Goal: Transaction & Acquisition: Purchase product/service

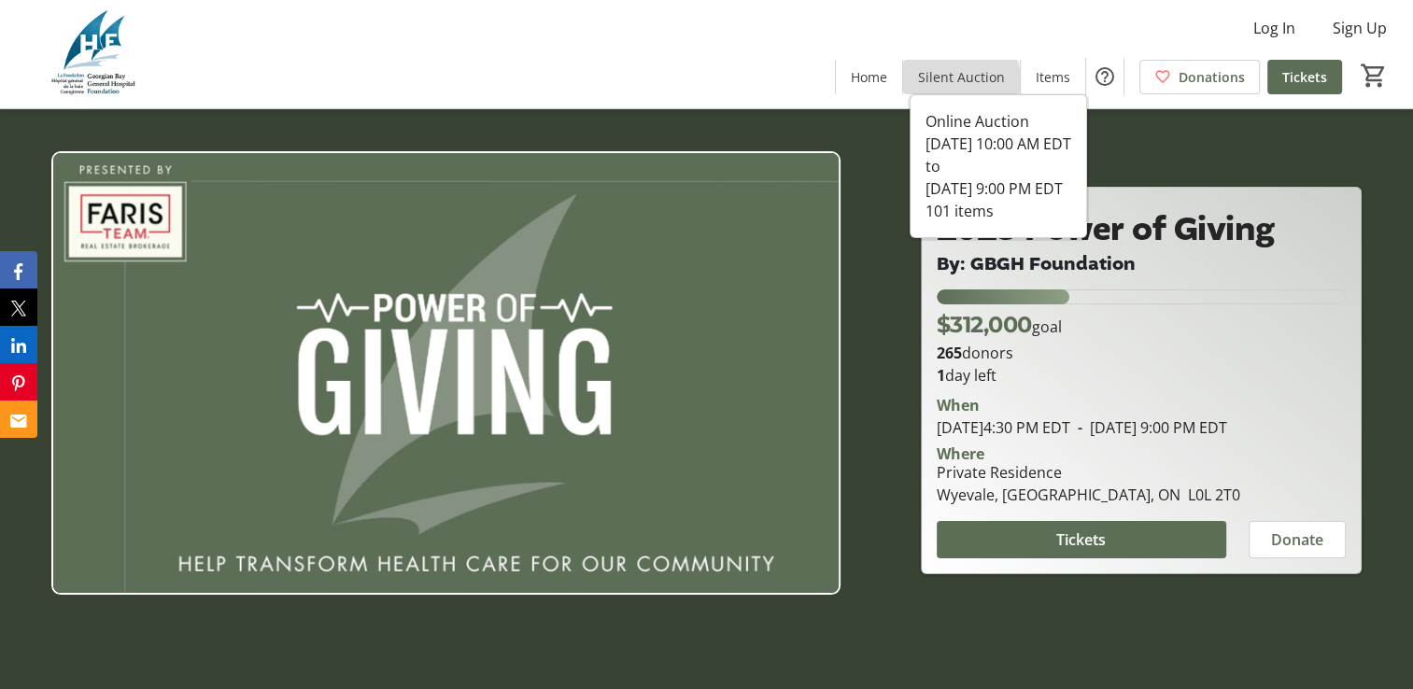
click at [964, 82] on span "Silent Auction" at bounding box center [961, 77] width 87 height 20
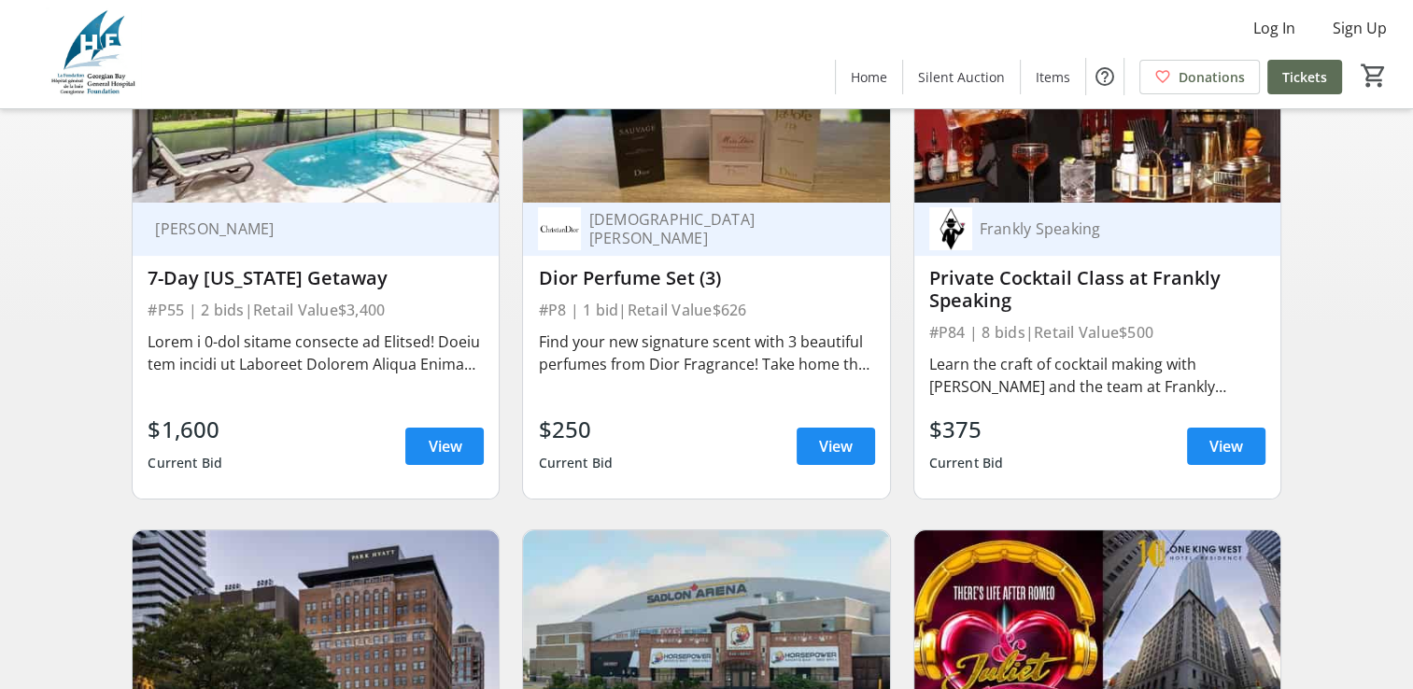
scroll to position [373, 0]
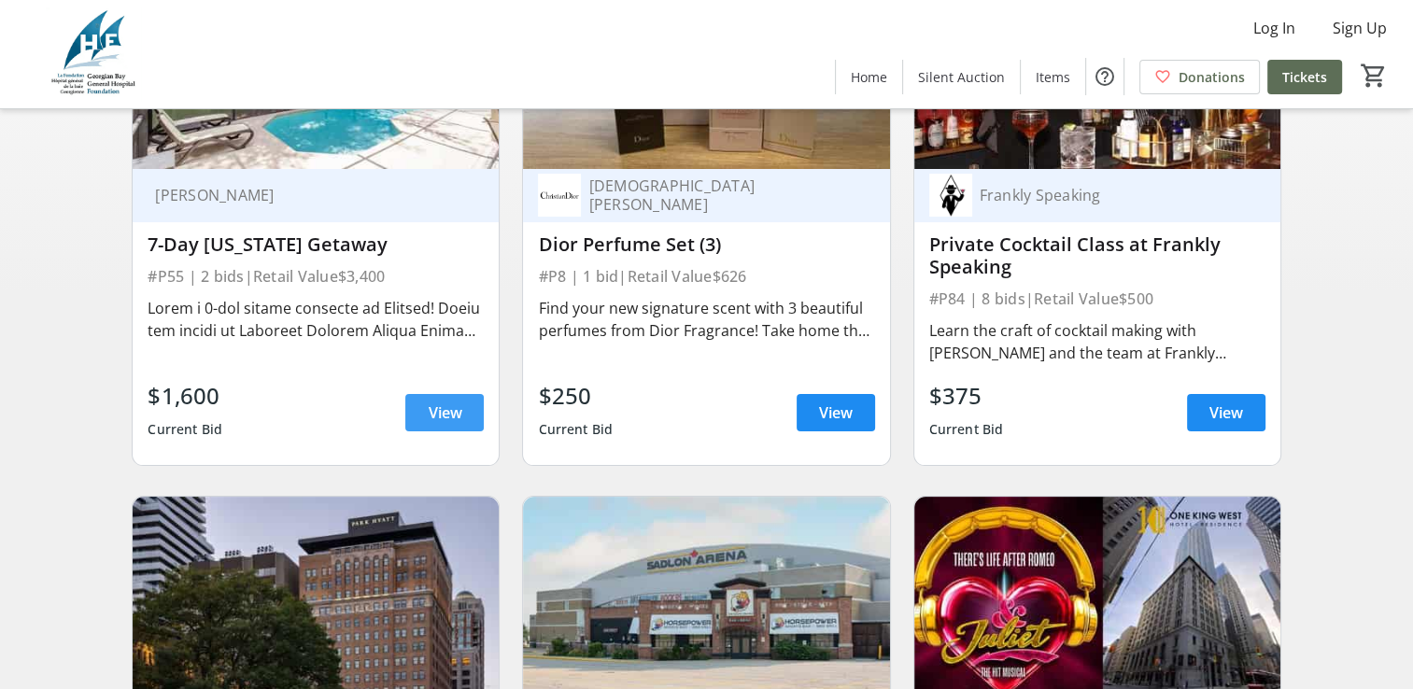
click at [420, 424] on span at bounding box center [444, 412] width 78 height 45
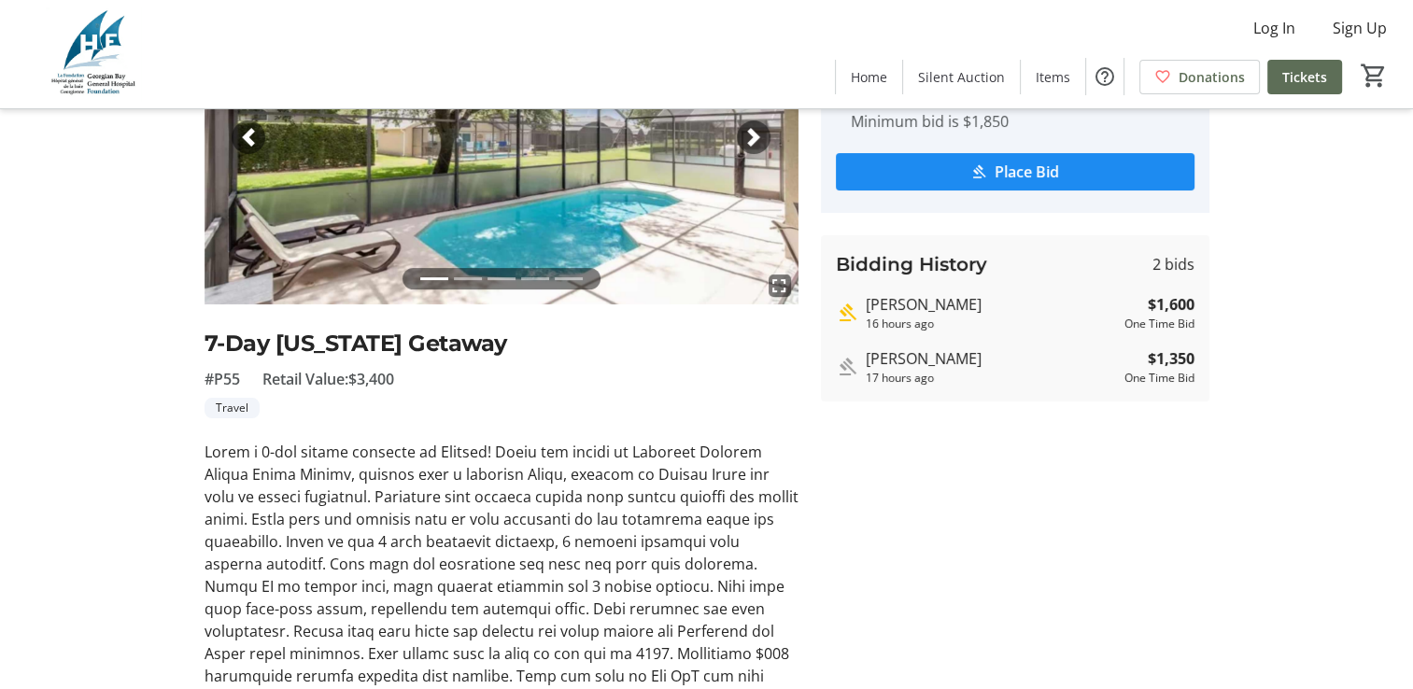
scroll to position [412, 0]
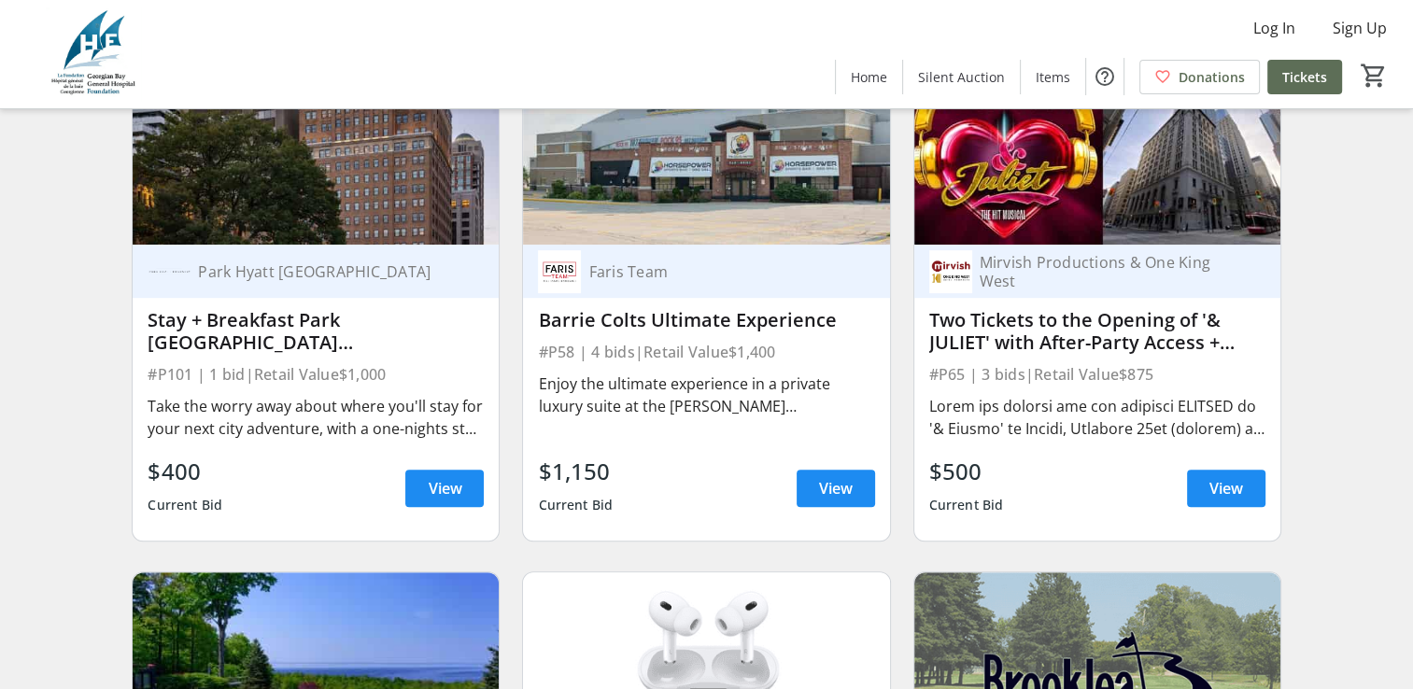
scroll to position [840, 0]
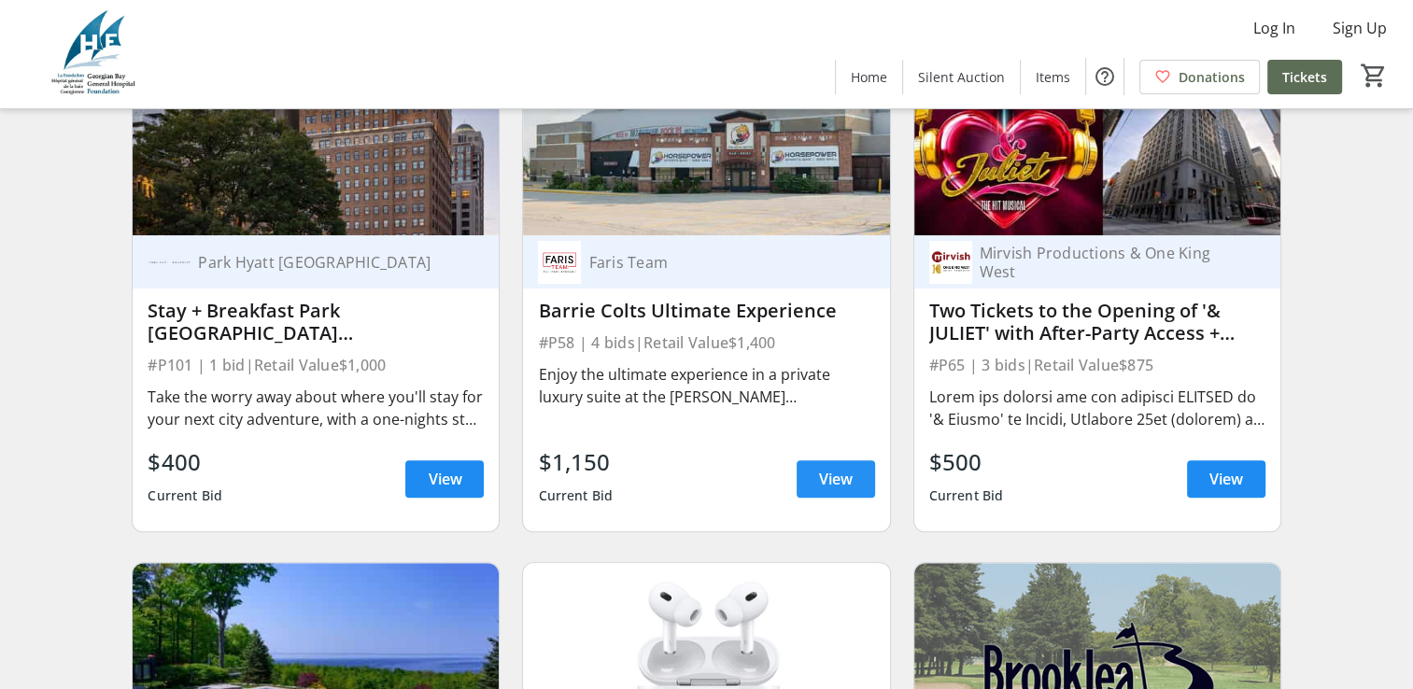
click at [850, 490] on span "View" at bounding box center [836, 479] width 34 height 22
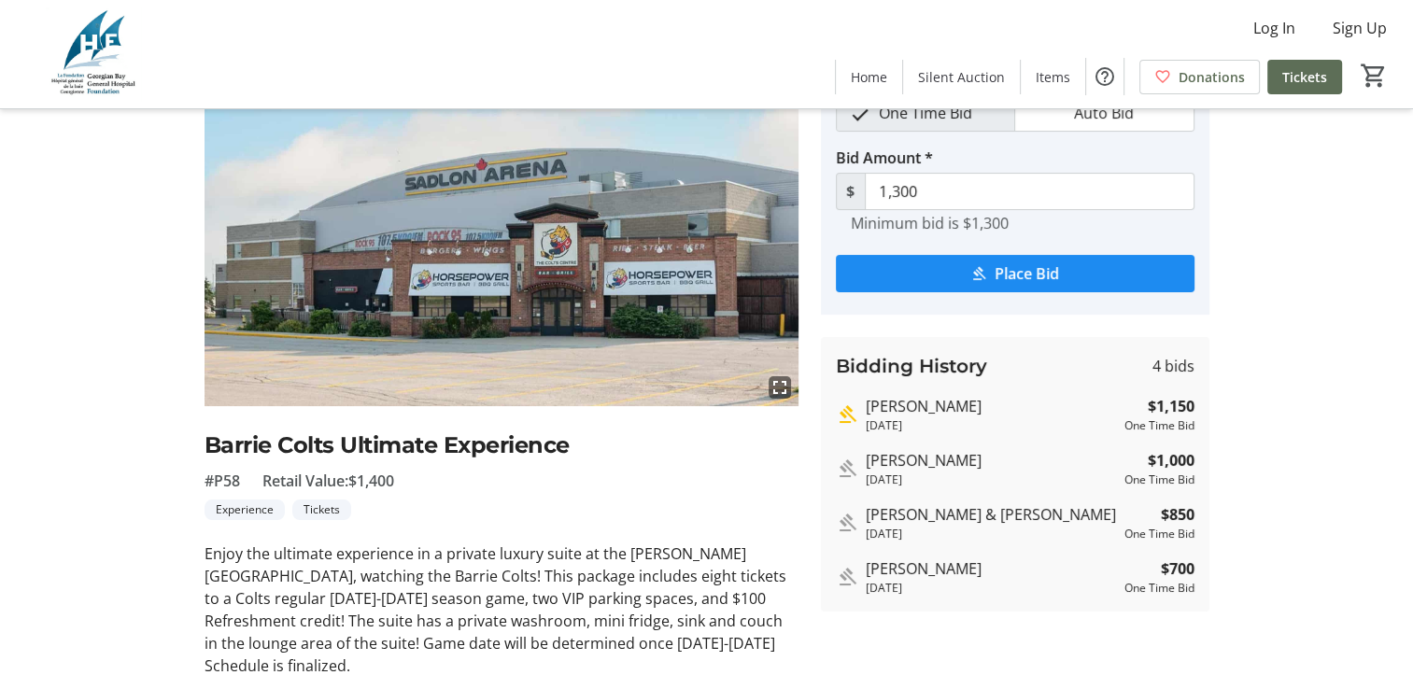
scroll to position [232, 0]
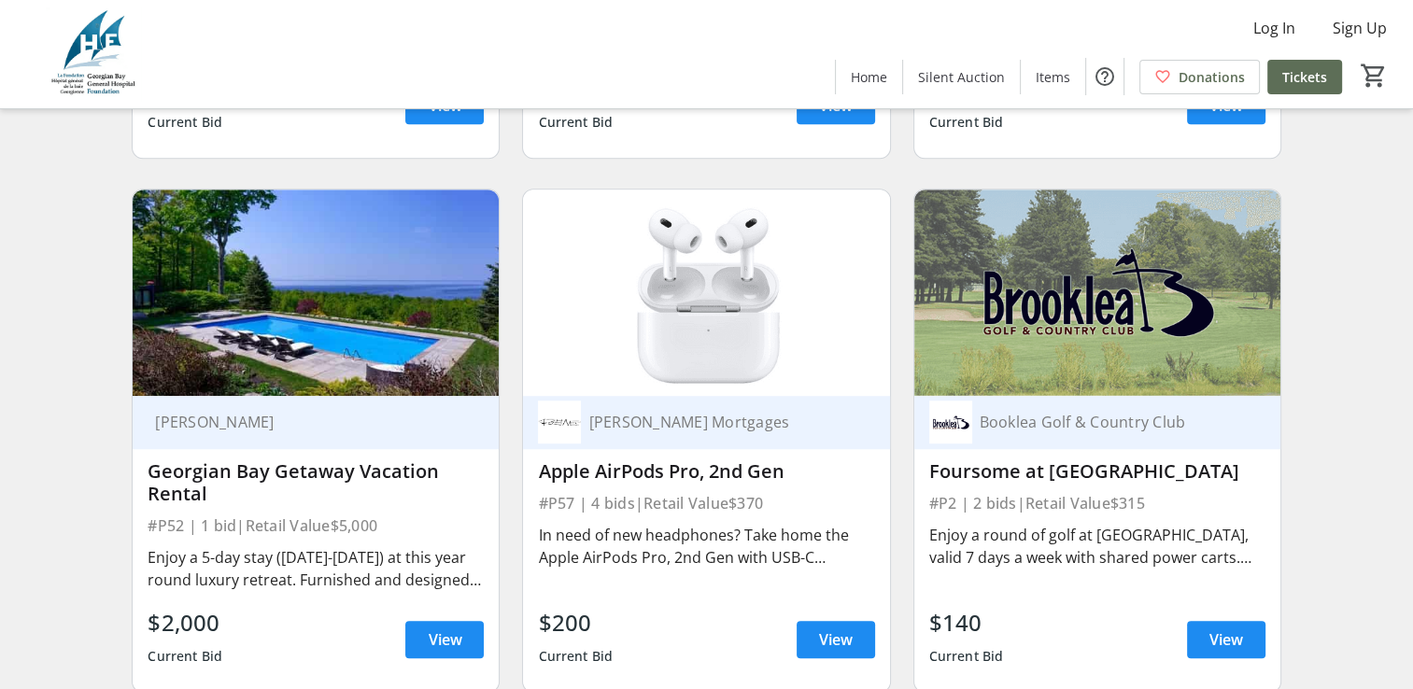
scroll to position [1307, 0]
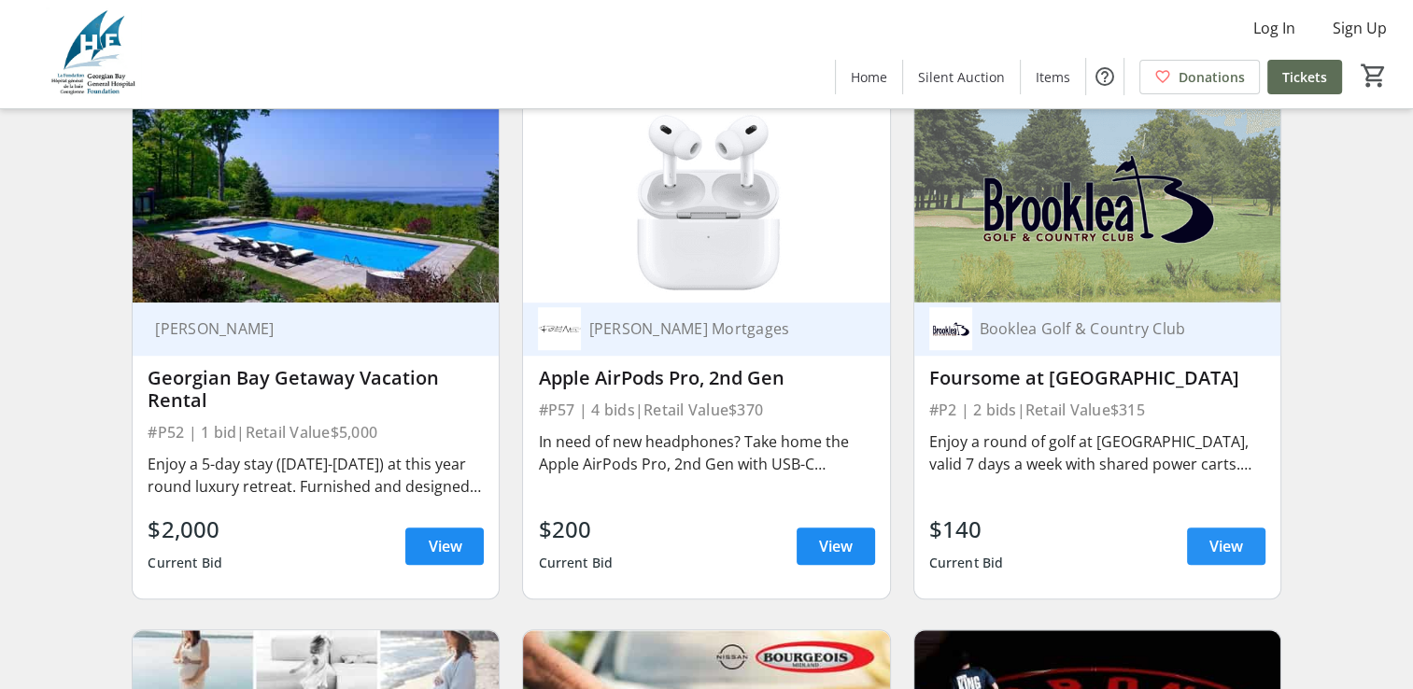
click at [1199, 555] on span at bounding box center [1226, 546] width 78 height 45
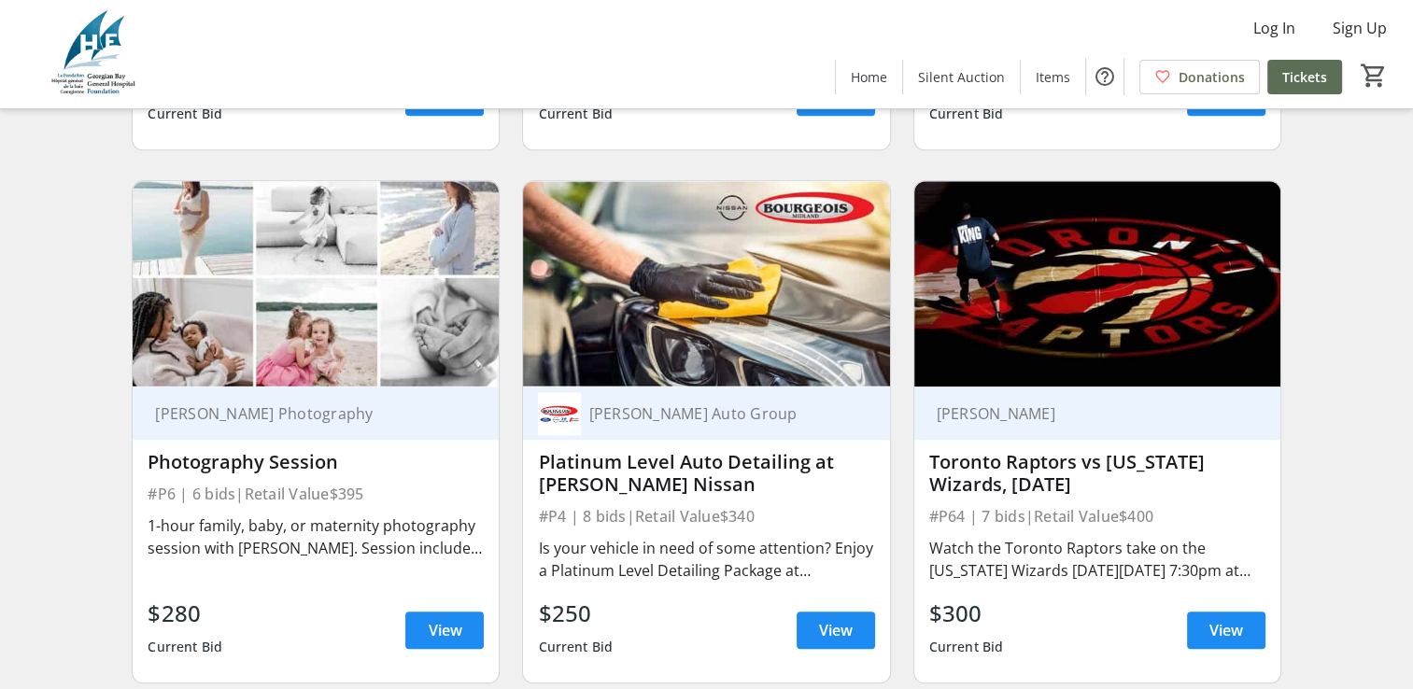
scroll to position [1867, 0]
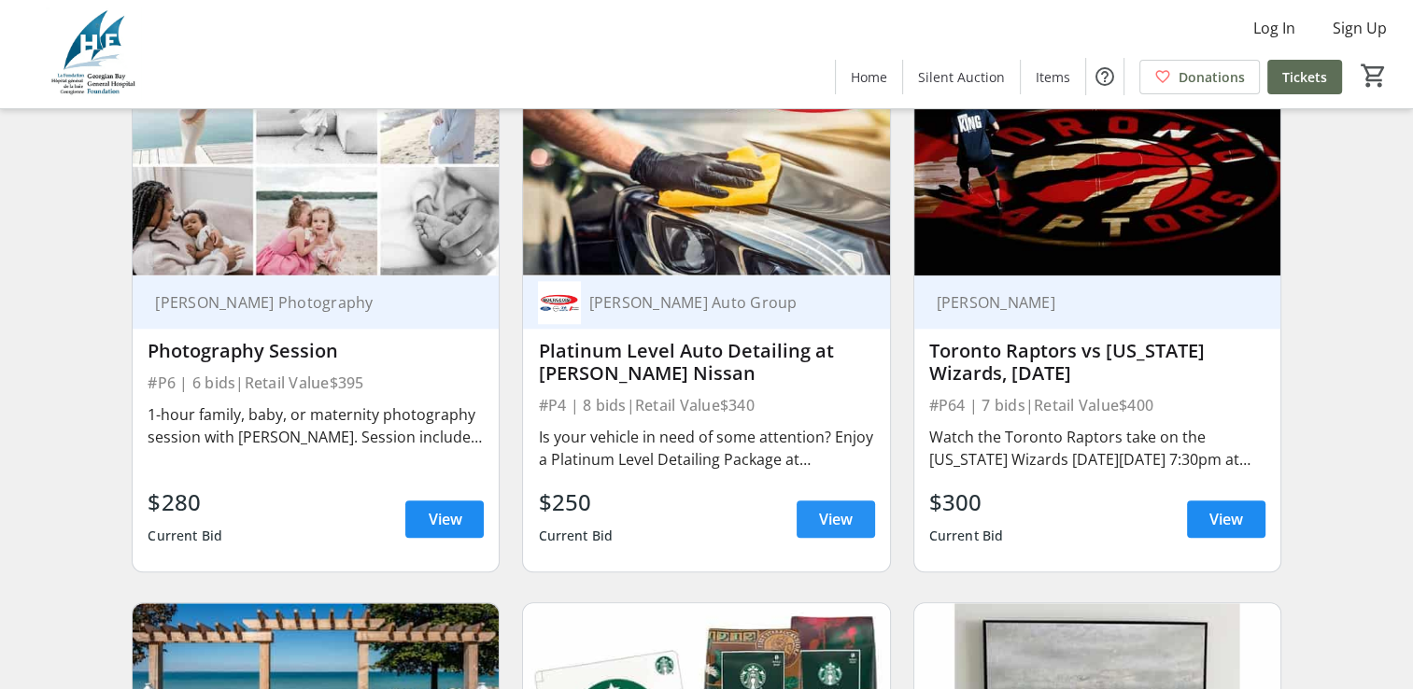
click at [855, 530] on span at bounding box center [835, 519] width 78 height 45
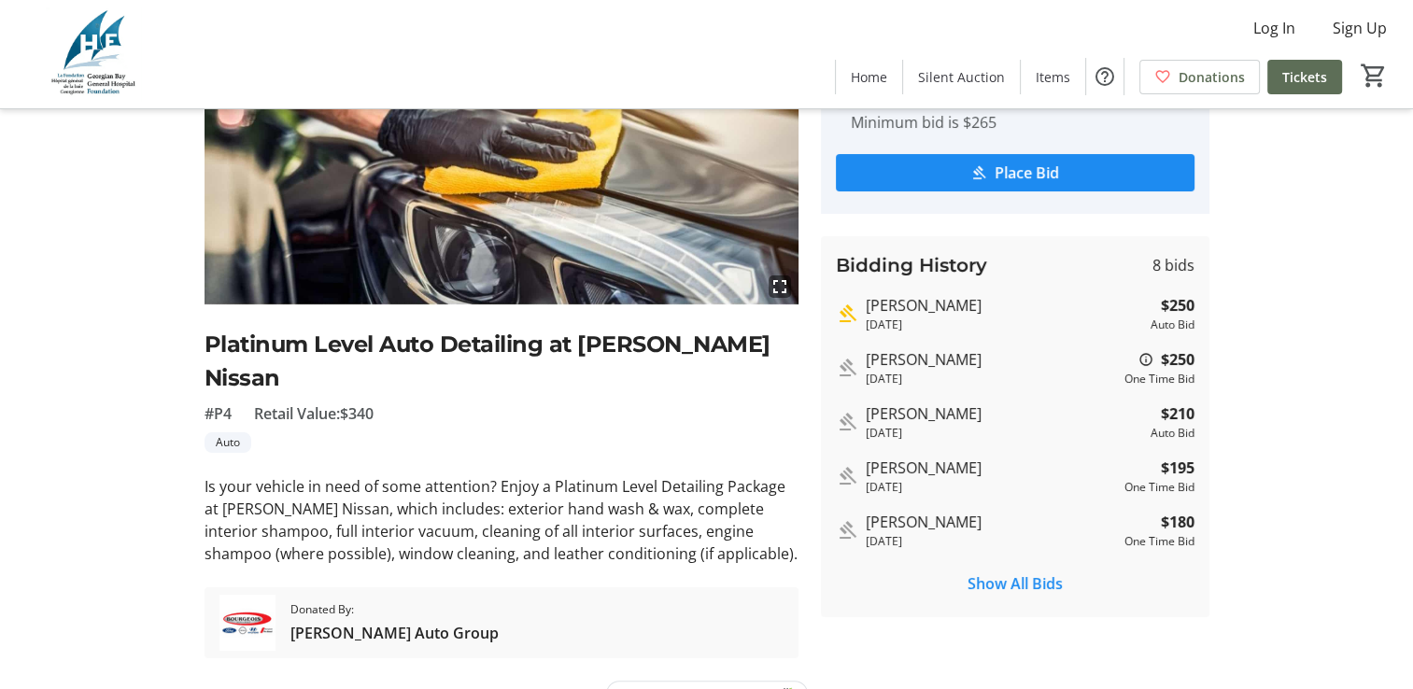
scroll to position [210, 0]
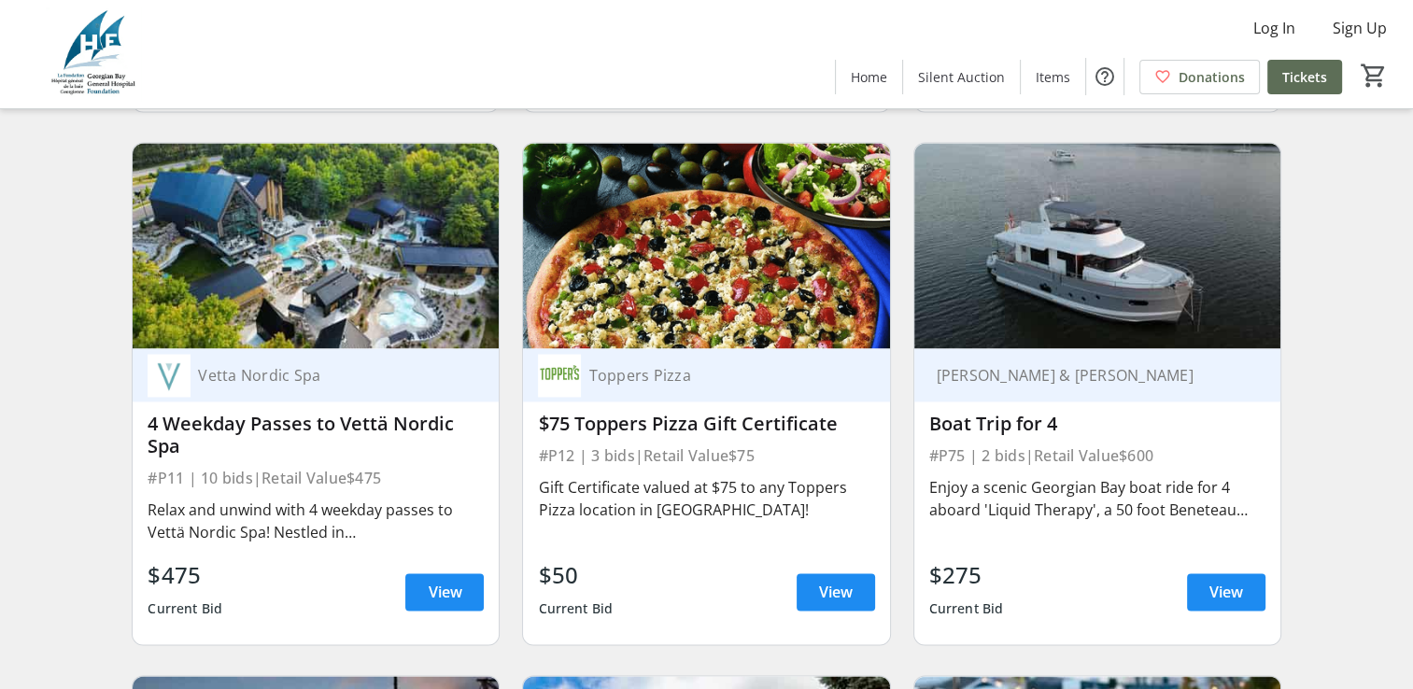
scroll to position [2894, 0]
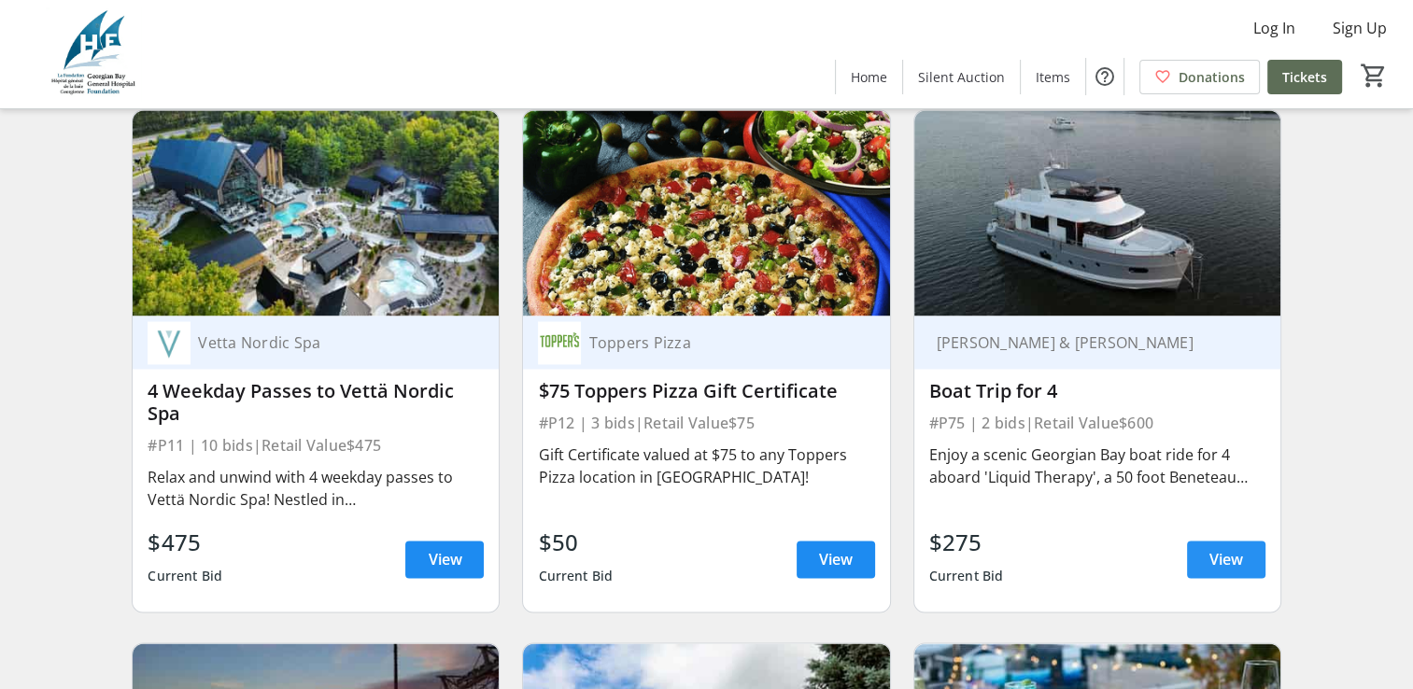
click at [1235, 569] on span "View" at bounding box center [1226, 559] width 34 height 22
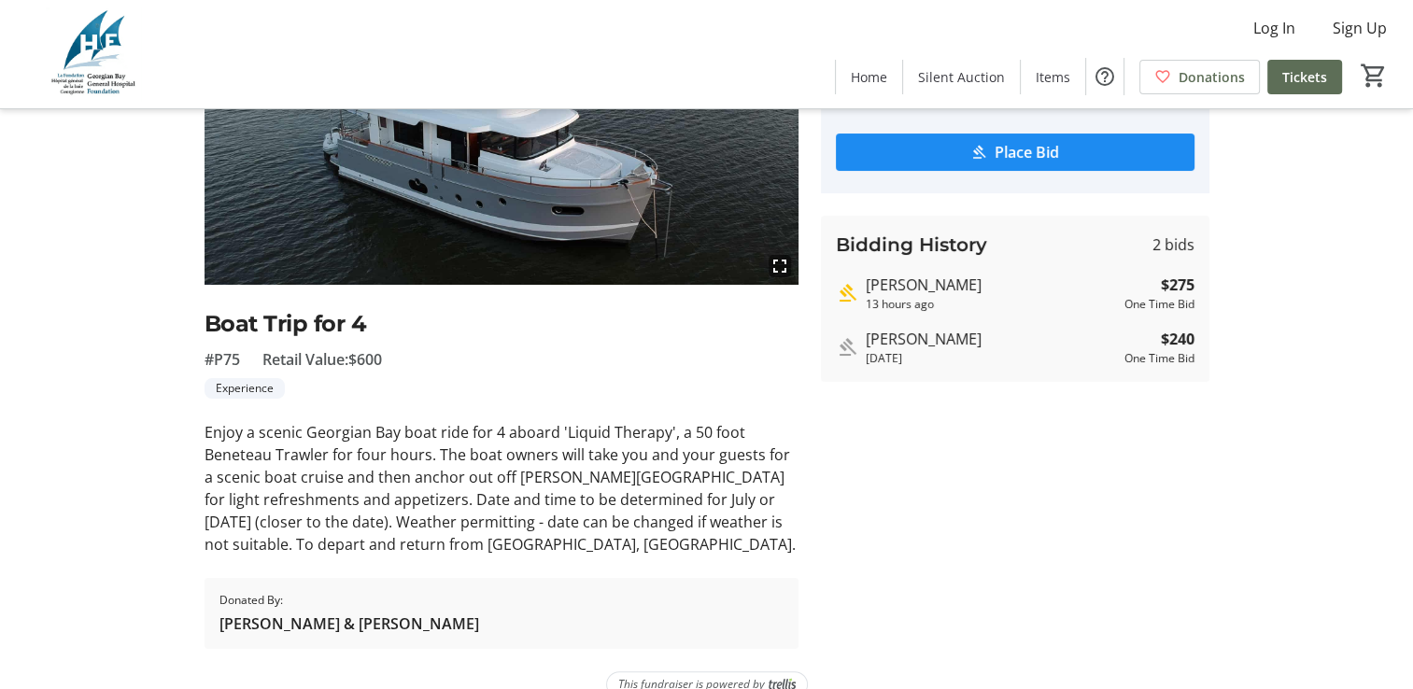
scroll to position [255, 0]
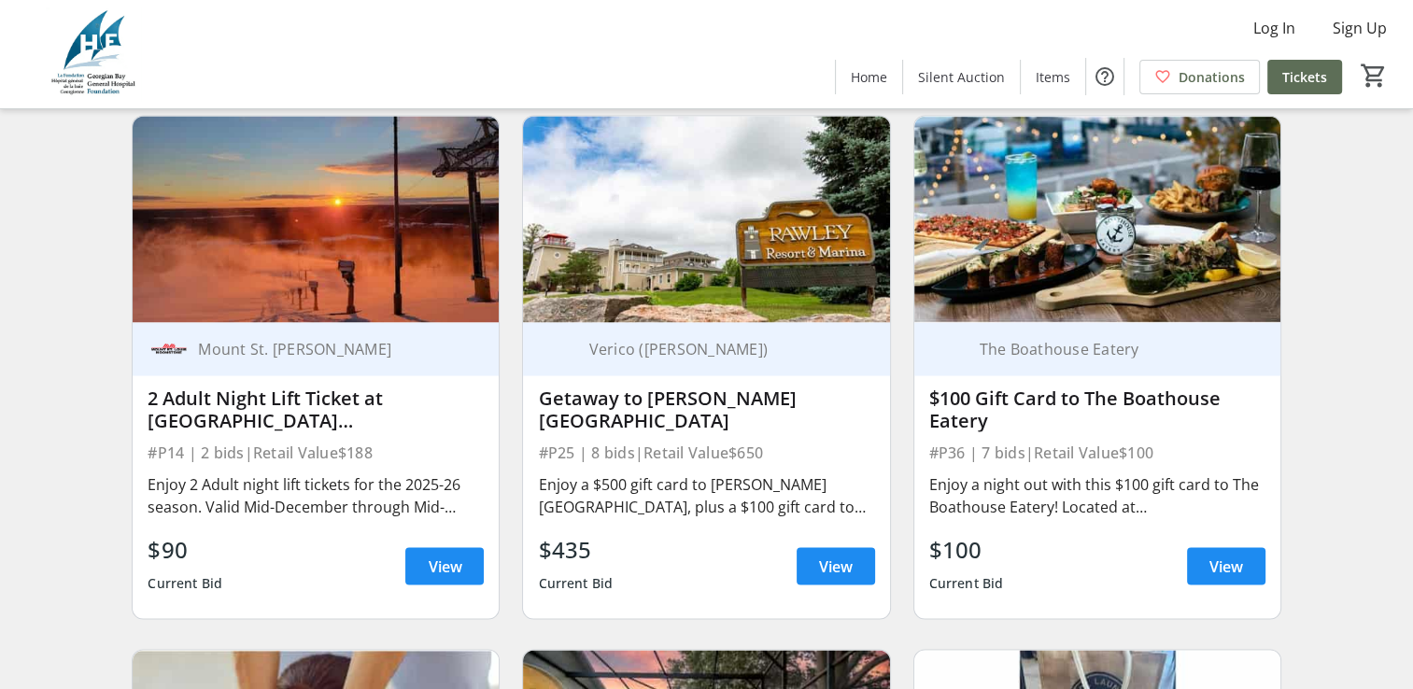
scroll to position [3455, 0]
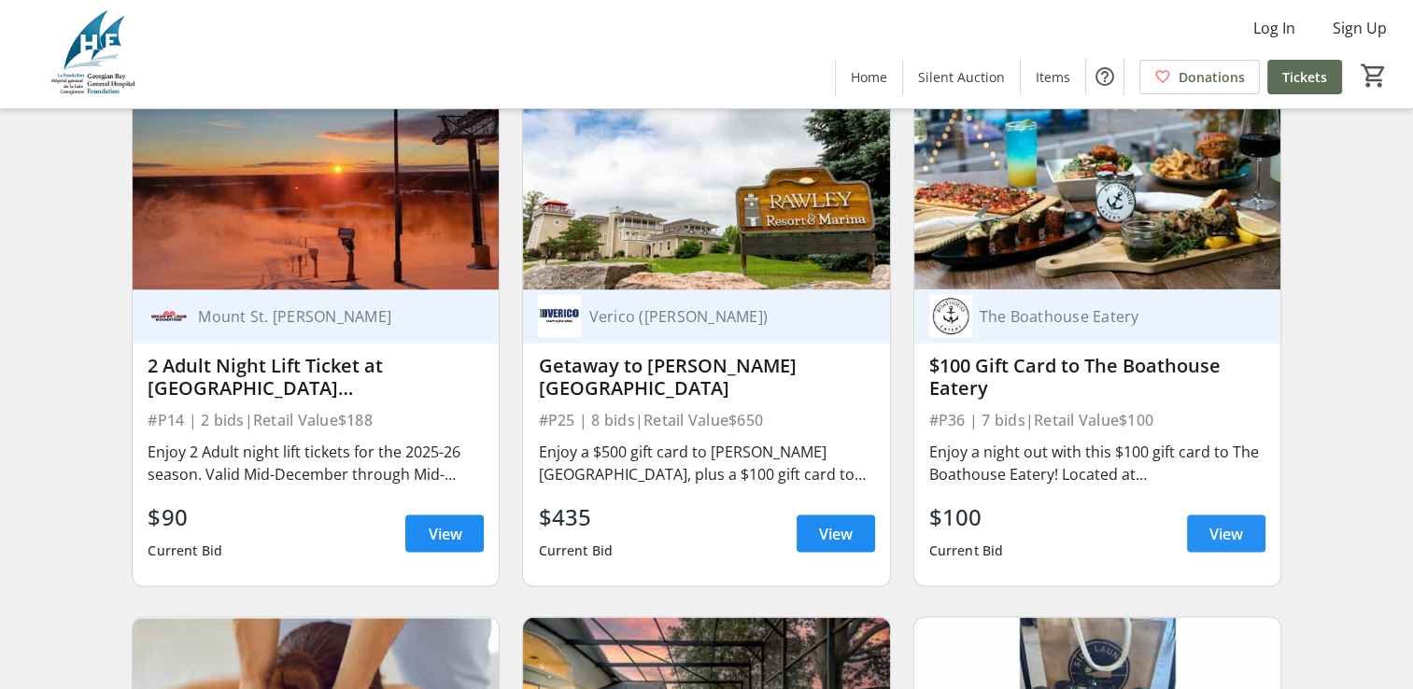
click at [1225, 542] on span "View" at bounding box center [1226, 533] width 34 height 22
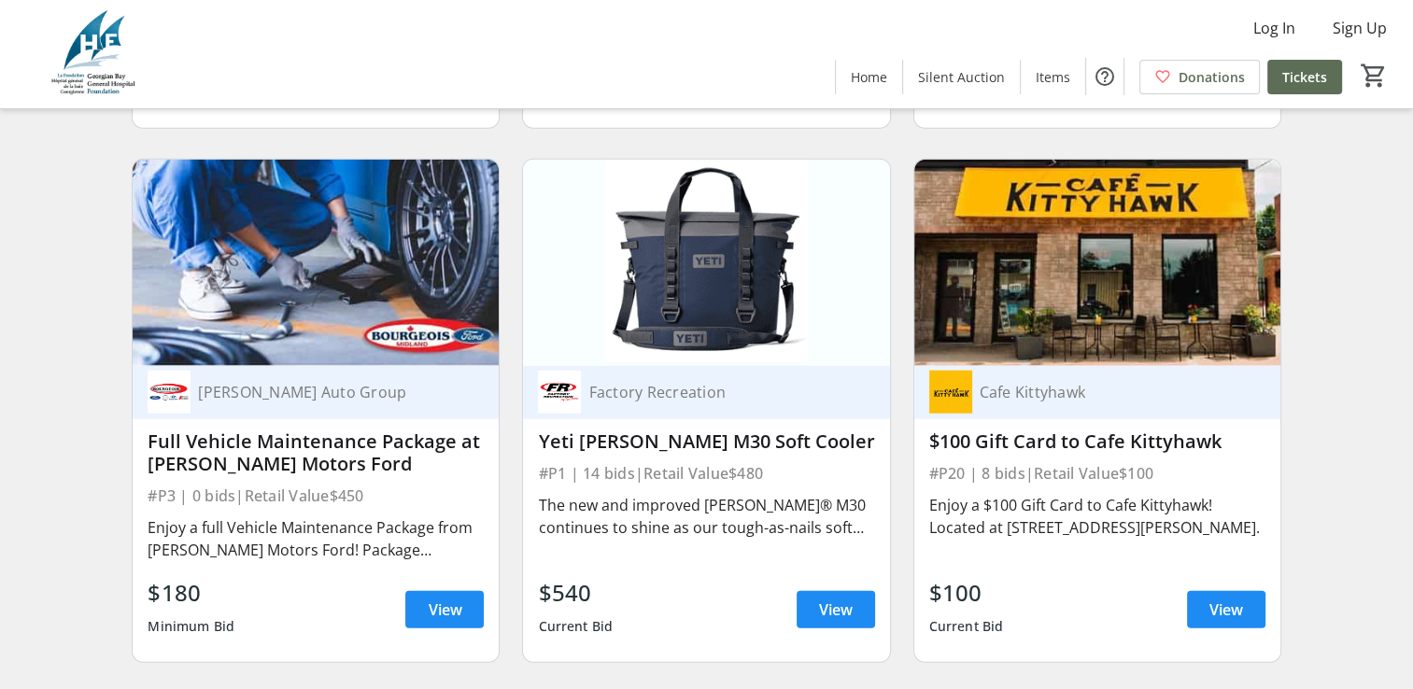
scroll to position [4482, 0]
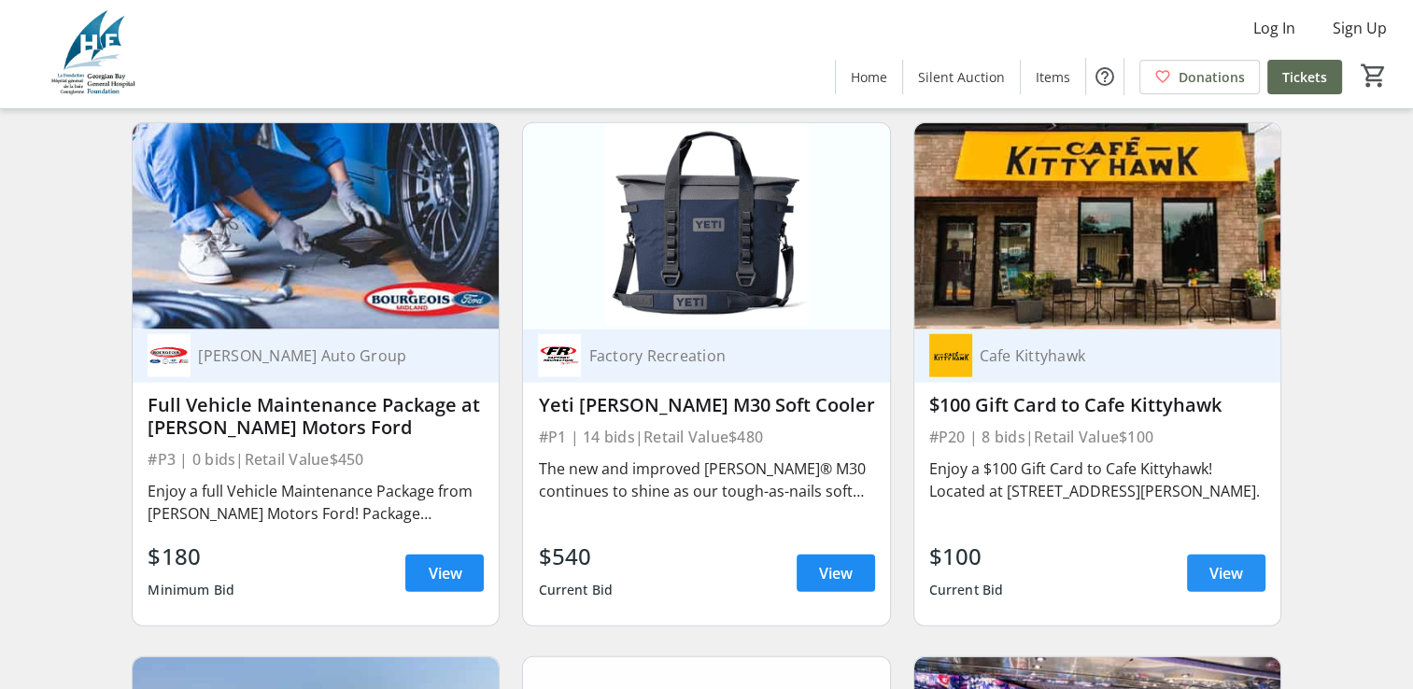
click at [1248, 590] on span at bounding box center [1226, 573] width 78 height 45
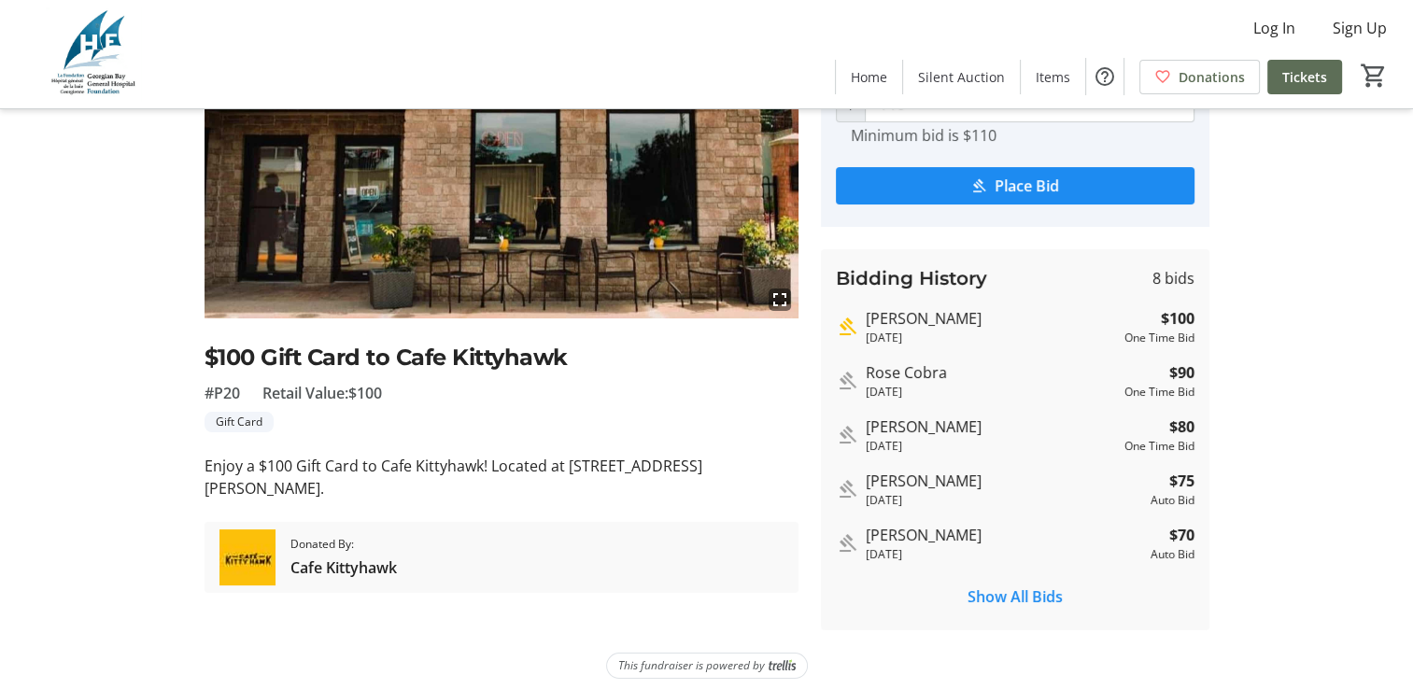
scroll to position [203, 0]
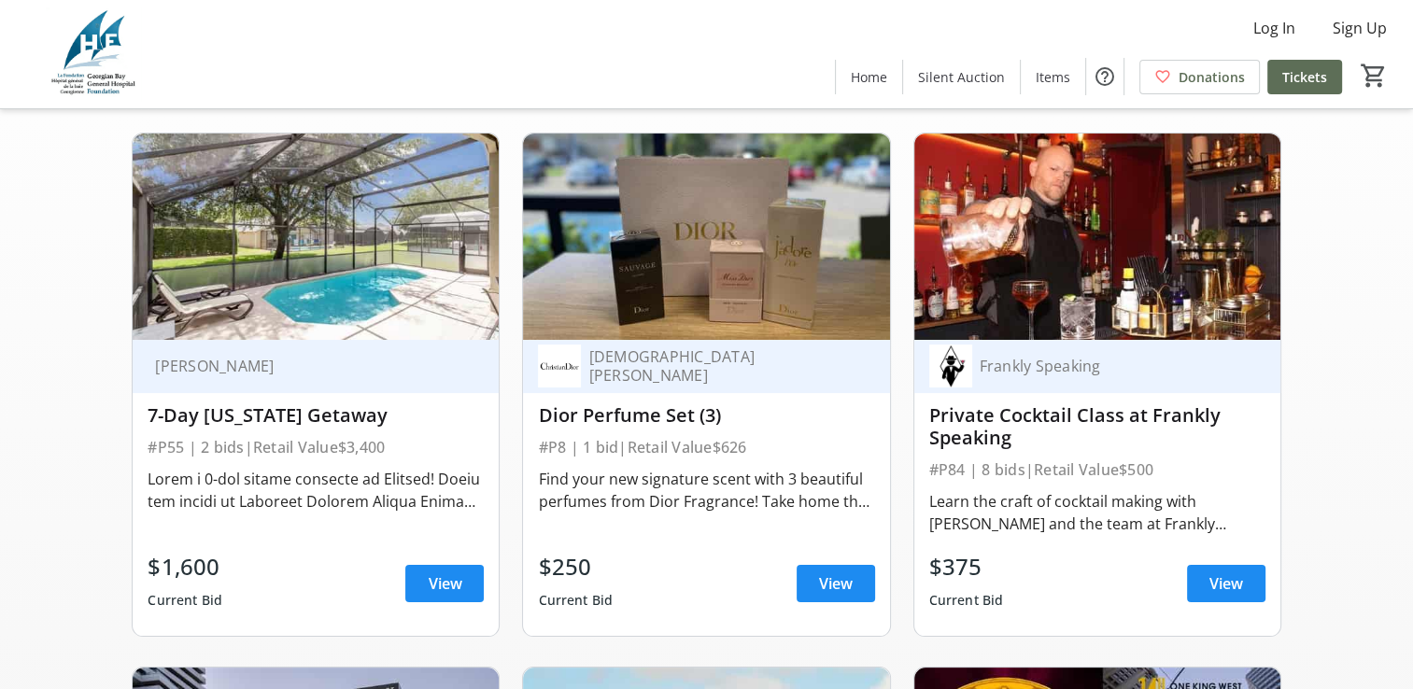
scroll to position [4482, 0]
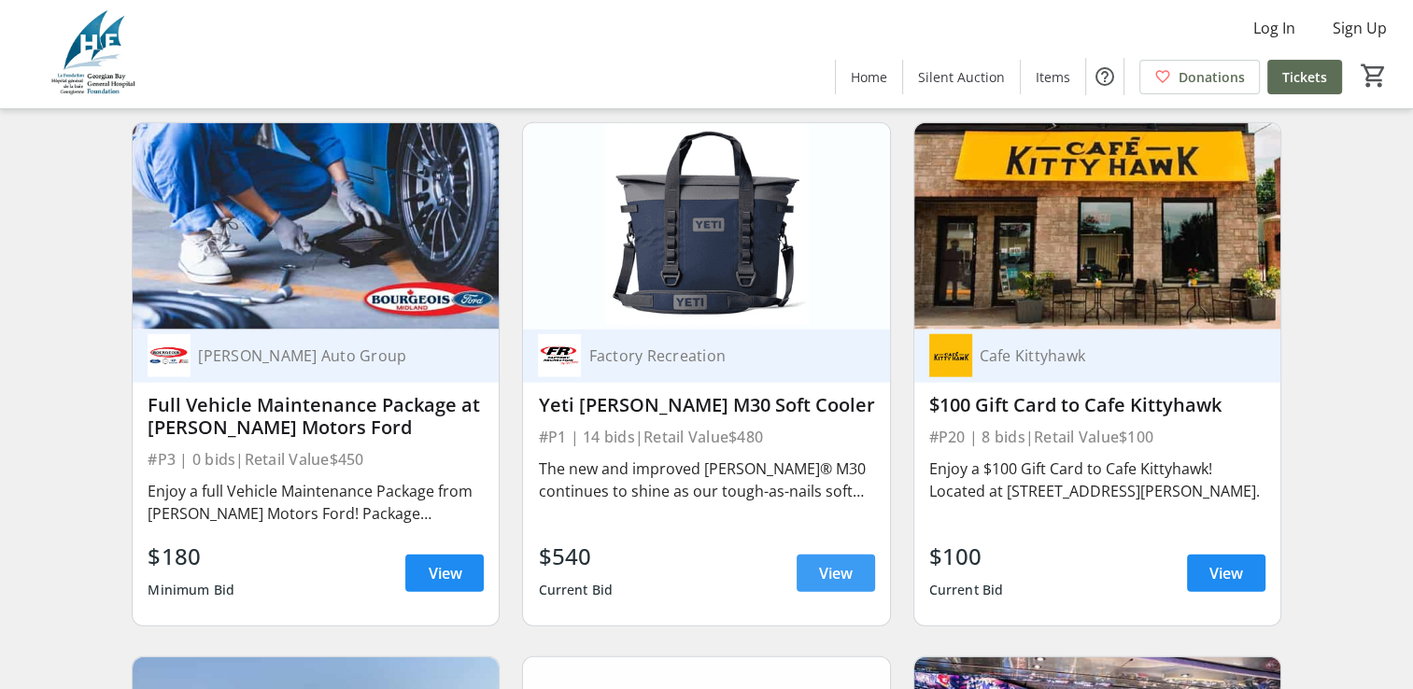
click at [841, 584] on span "View" at bounding box center [836, 573] width 34 height 22
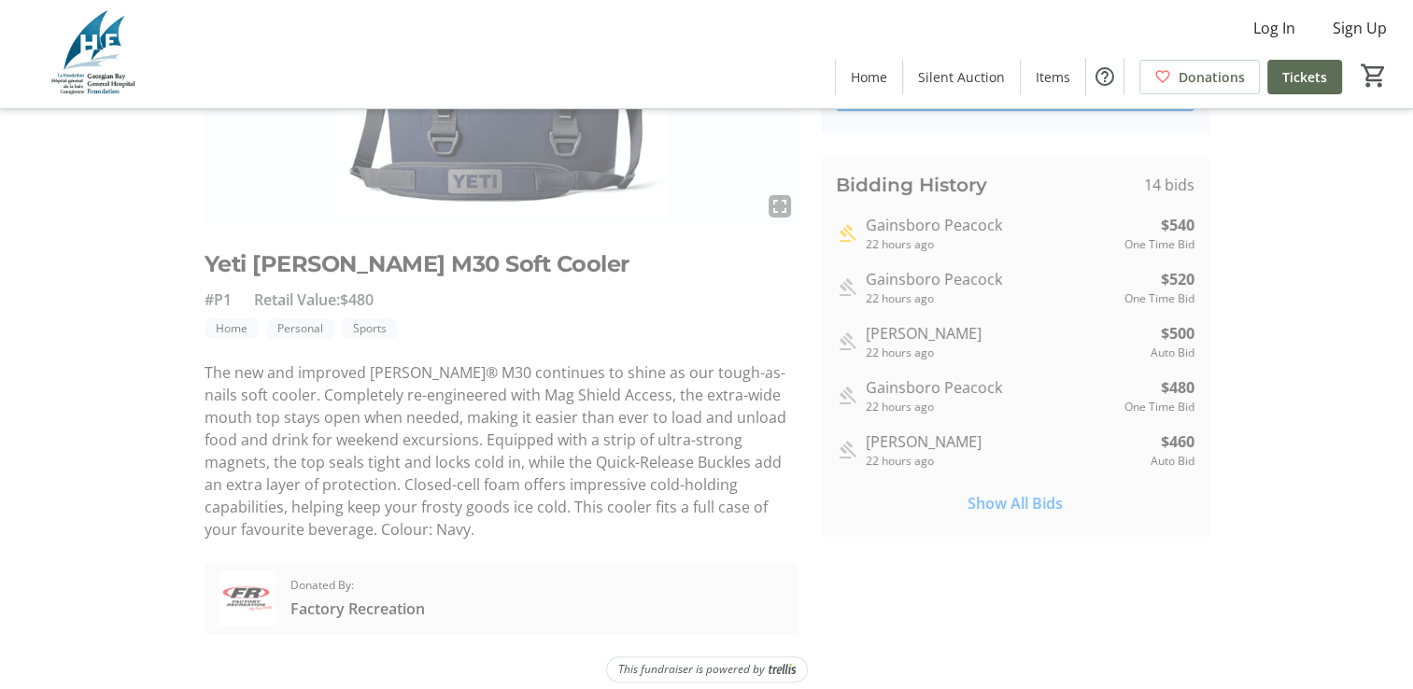
scroll to position [300, 0]
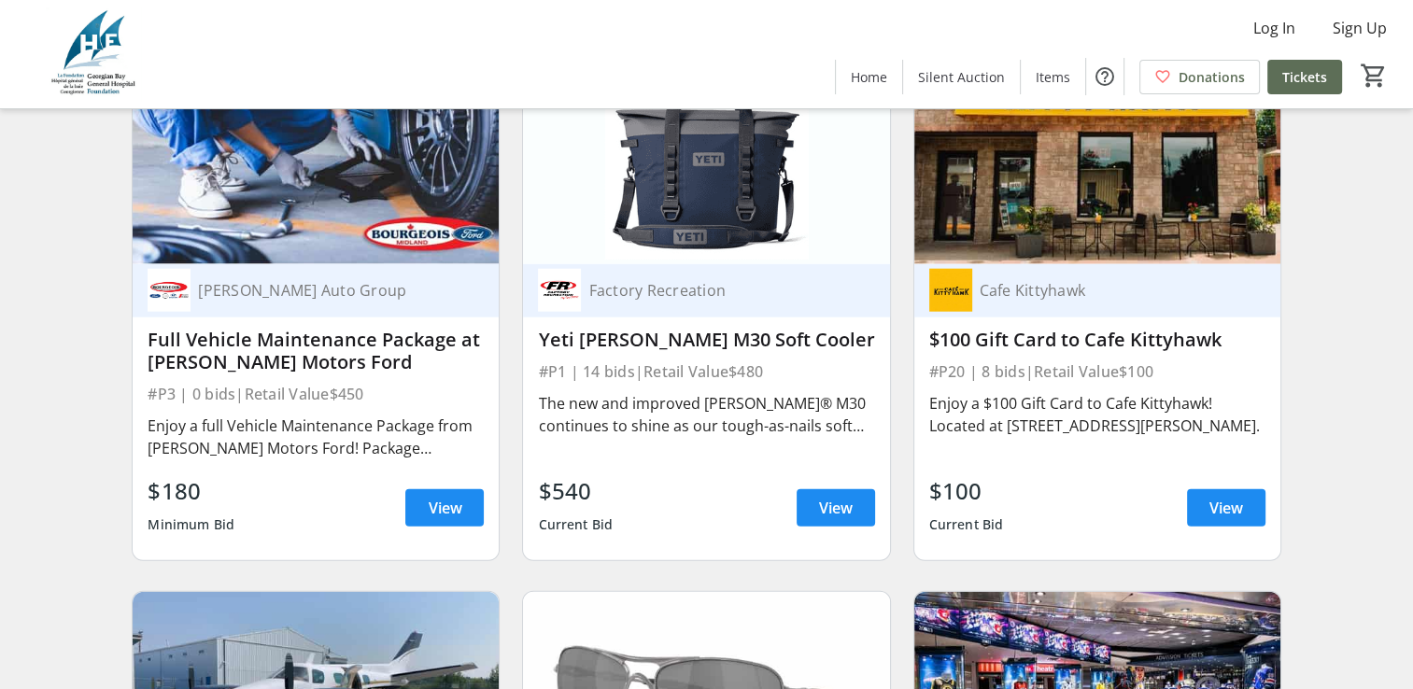
scroll to position [4575, 0]
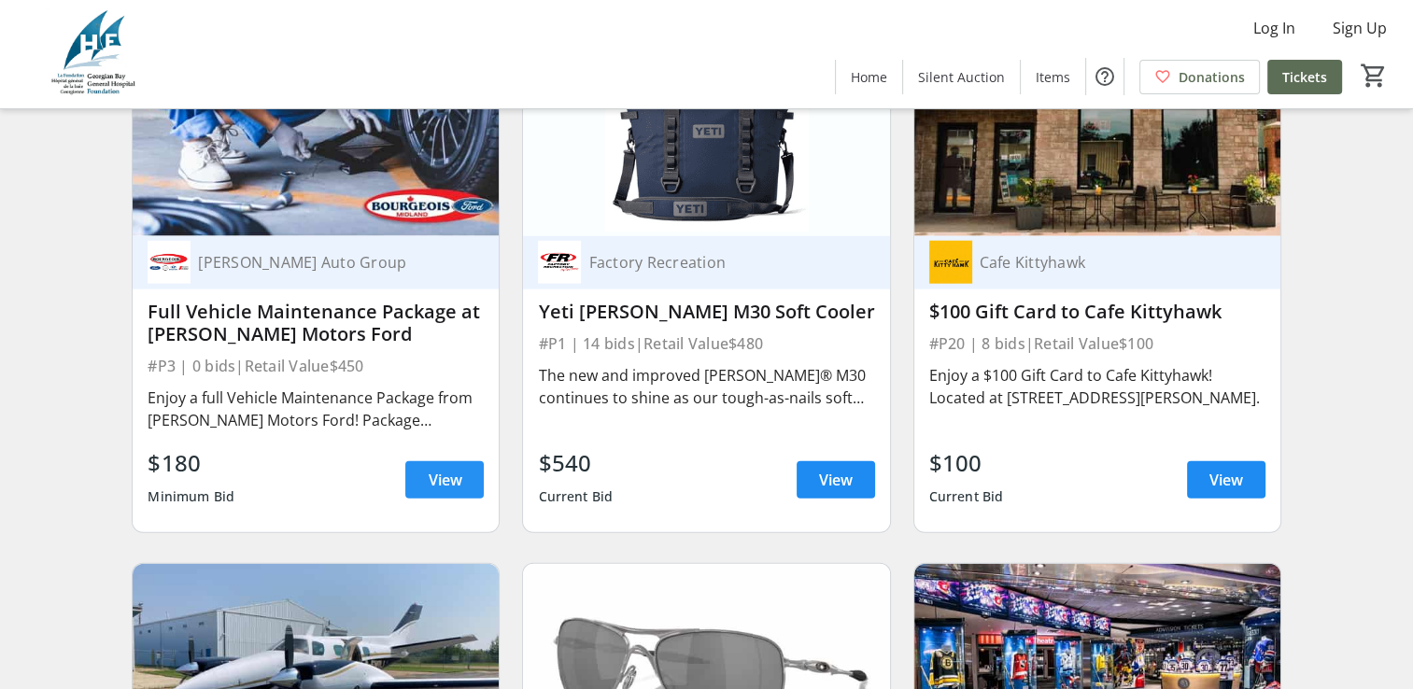
click at [426, 484] on span at bounding box center [444, 480] width 78 height 45
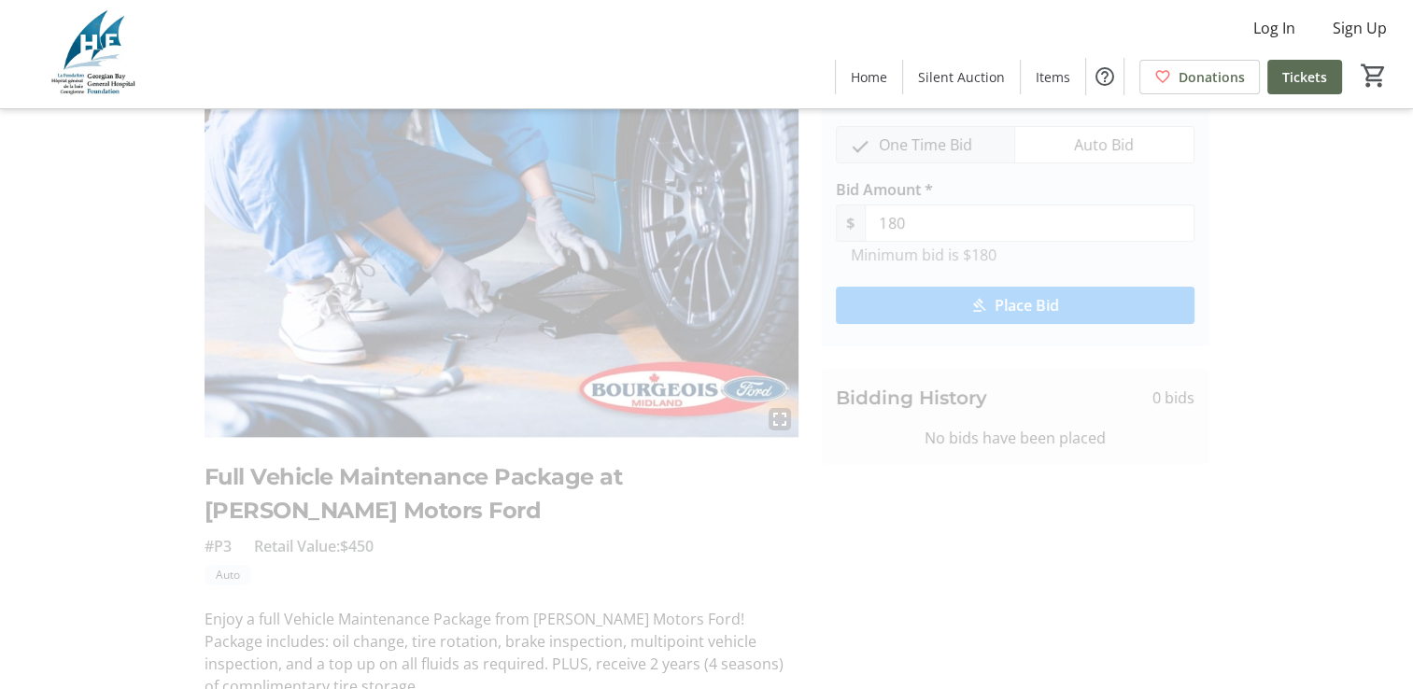
scroll to position [244, 0]
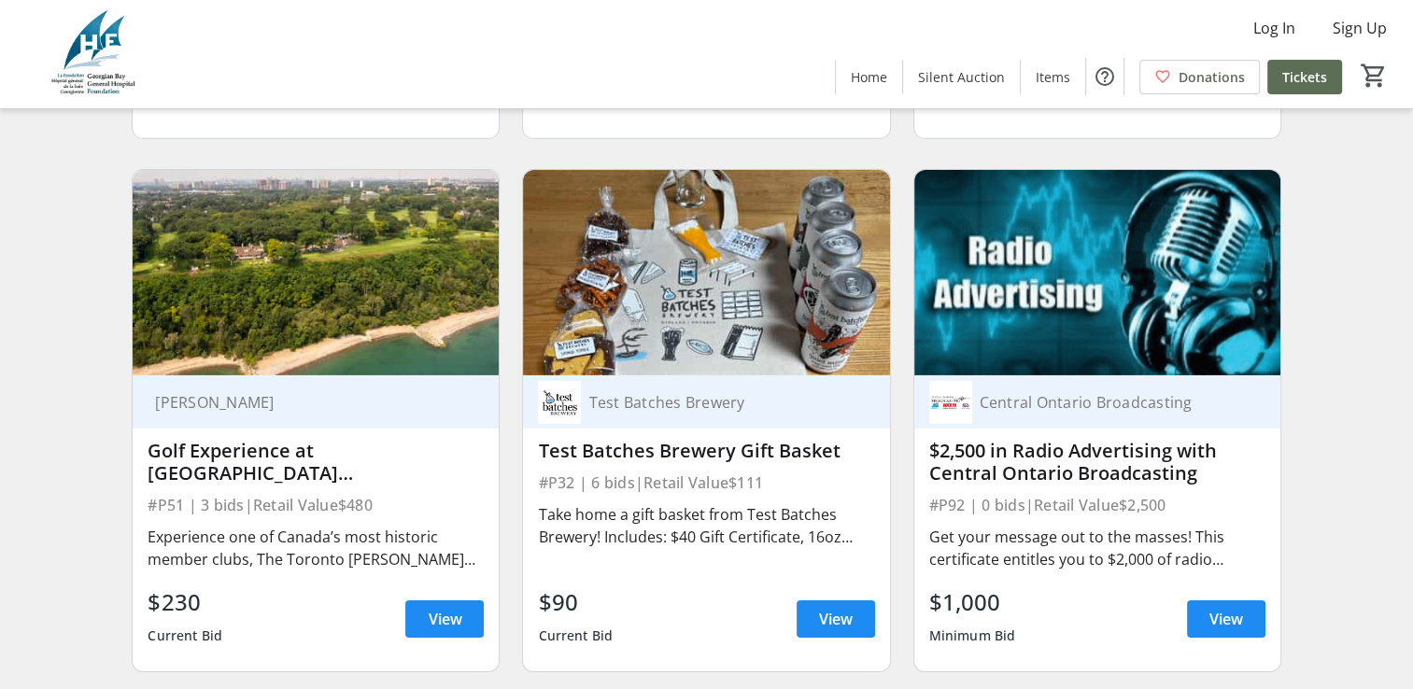
scroll to position [6069, 0]
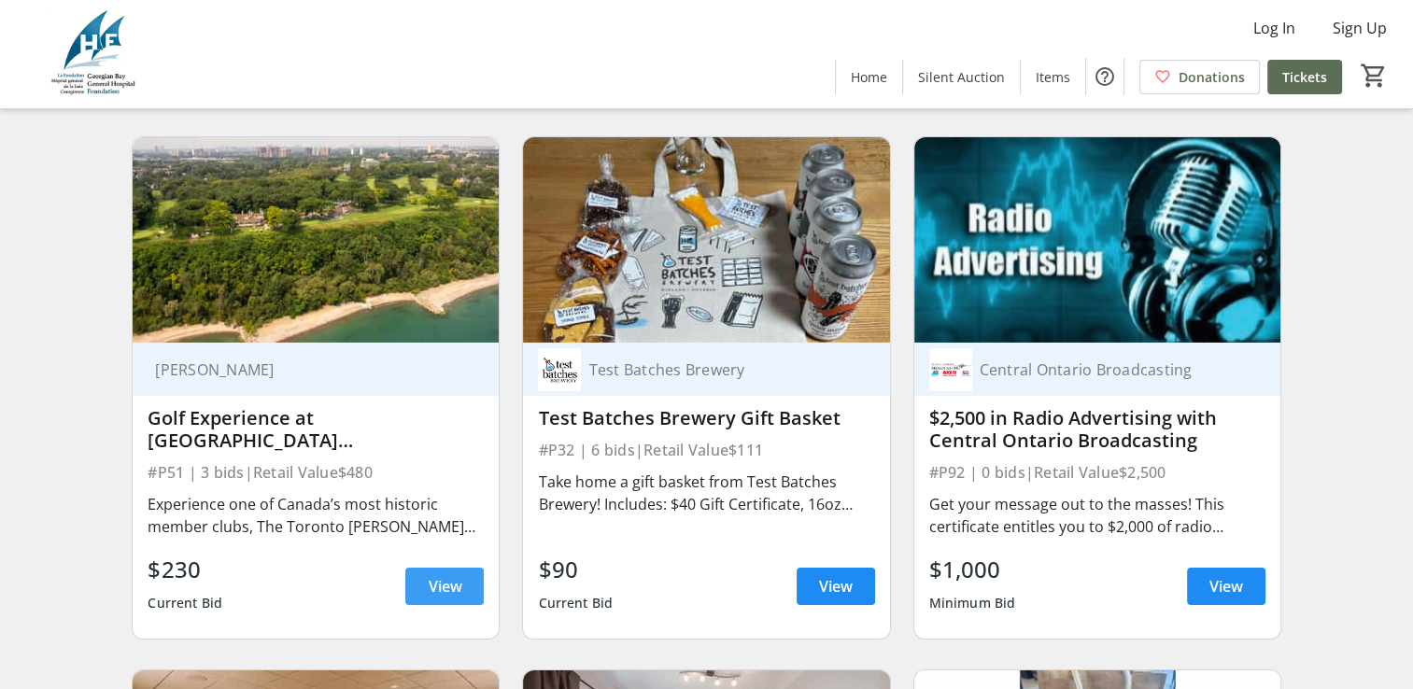
click at [440, 594] on span "View" at bounding box center [445, 586] width 34 height 22
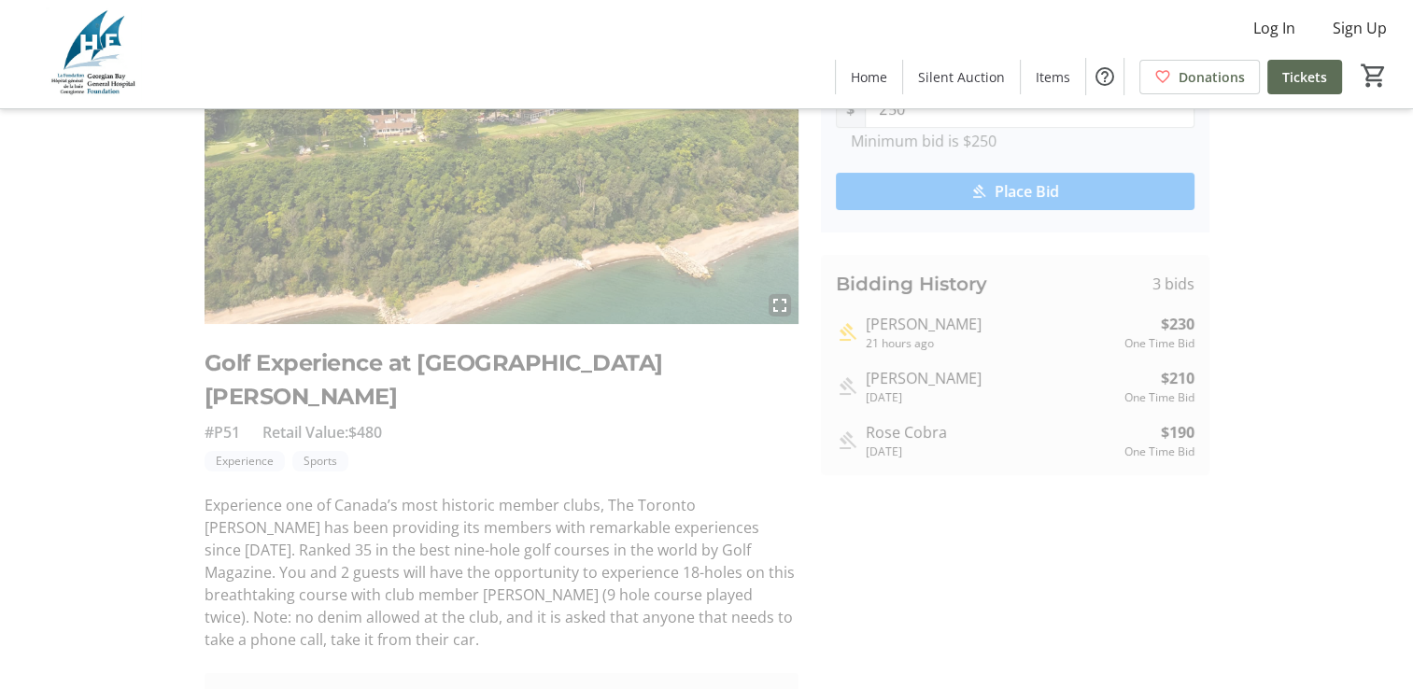
scroll to position [277, 0]
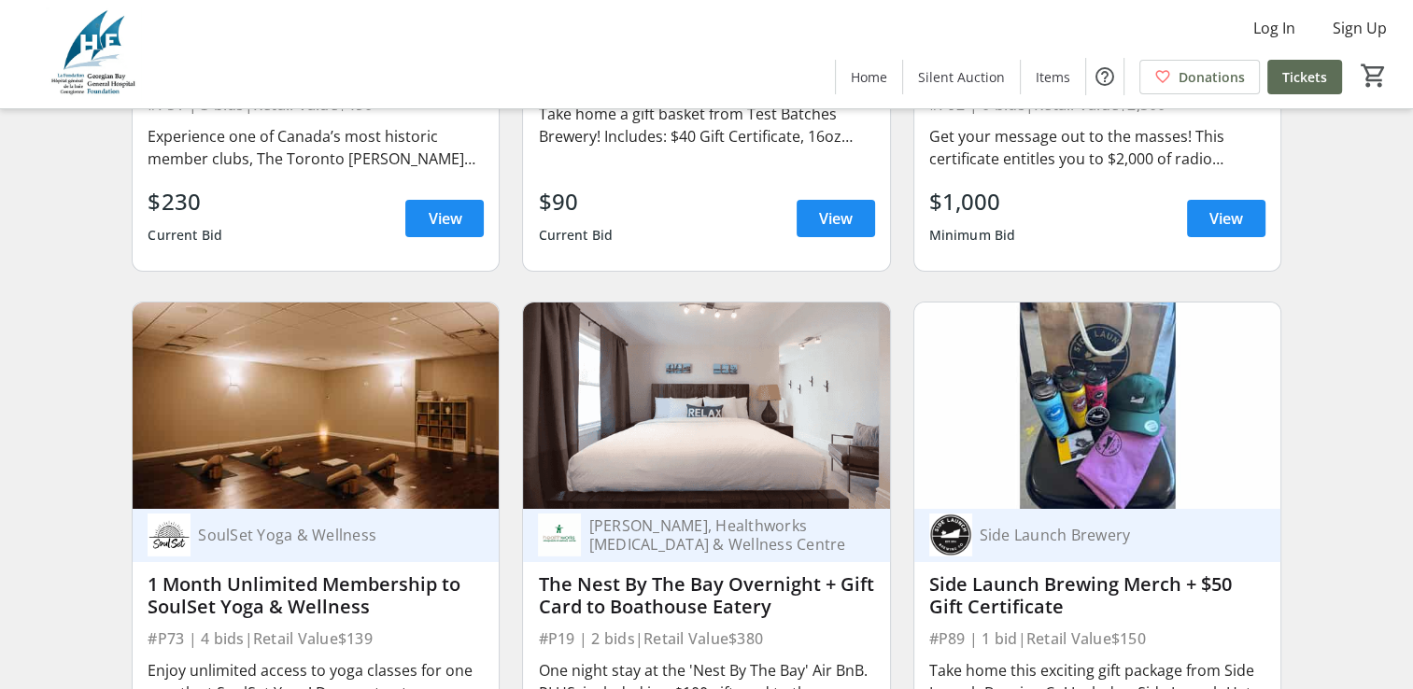
scroll to position [6629, 0]
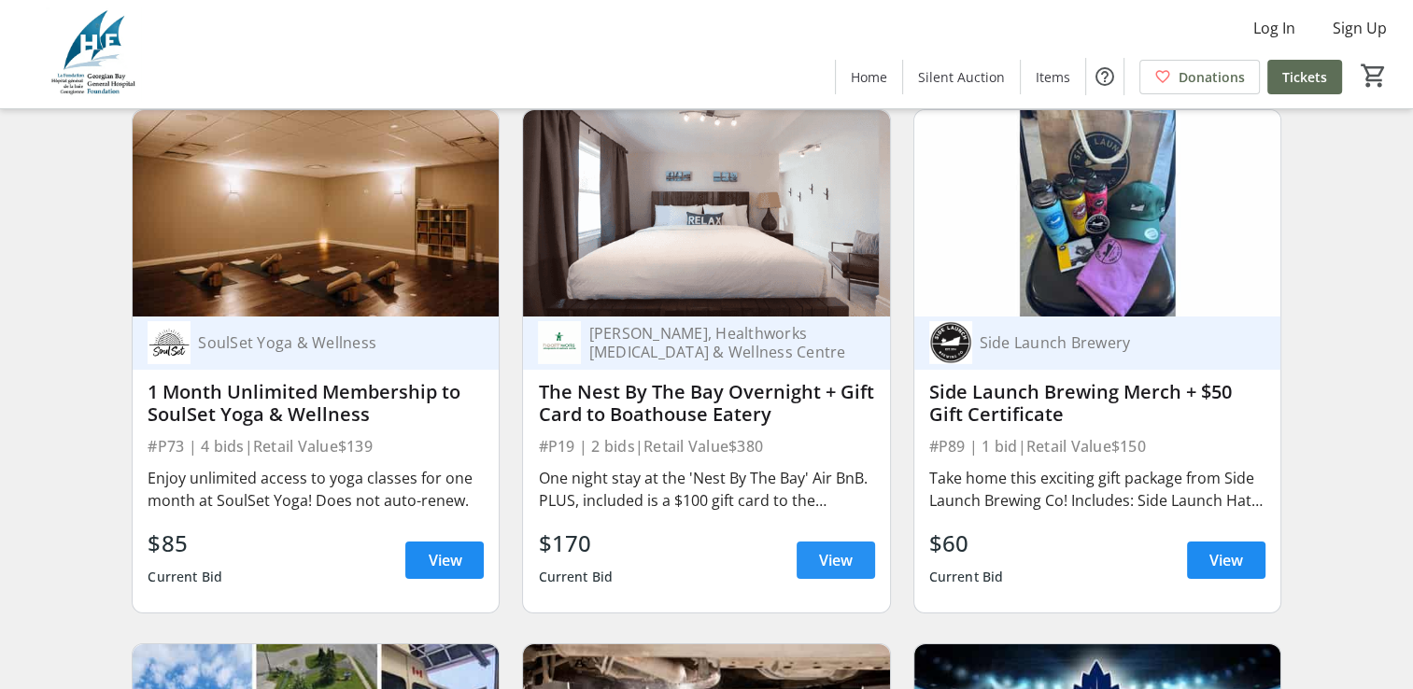
click at [861, 568] on span at bounding box center [835, 560] width 78 height 45
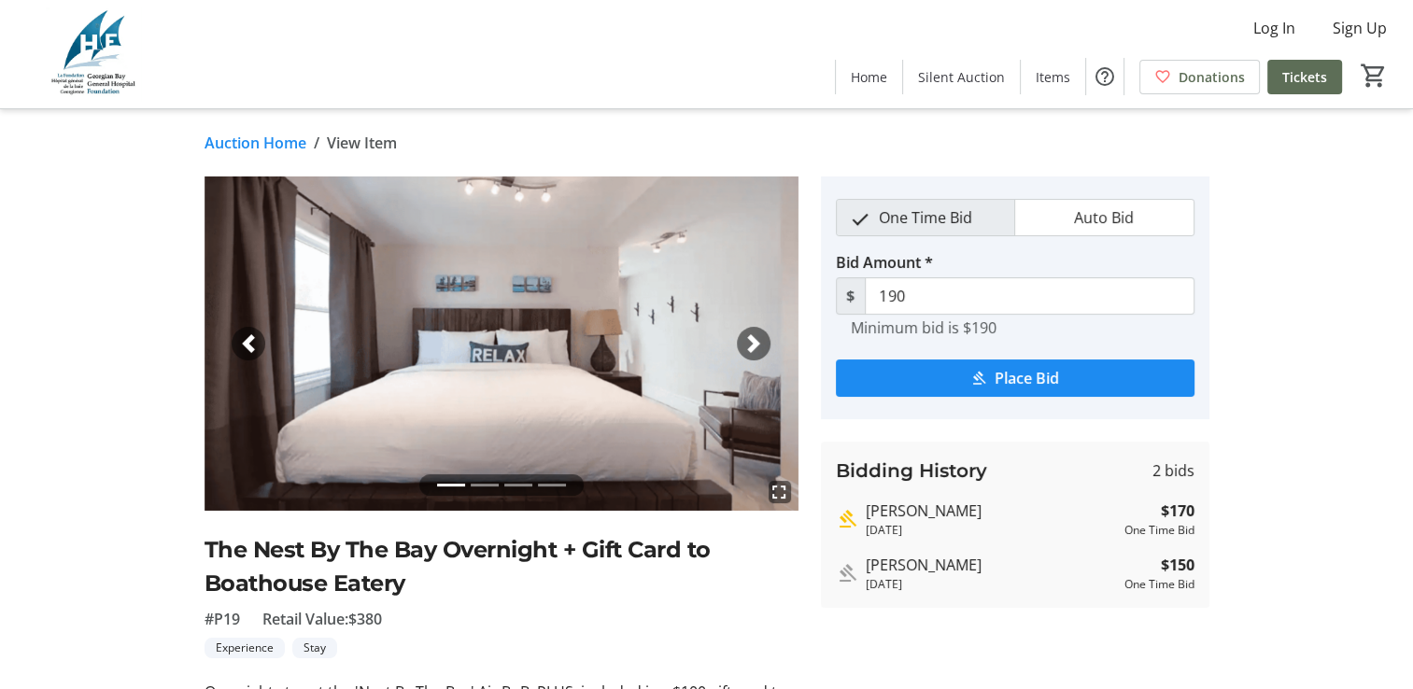
click at [744, 342] on span "button" at bounding box center [753, 343] width 19 height 19
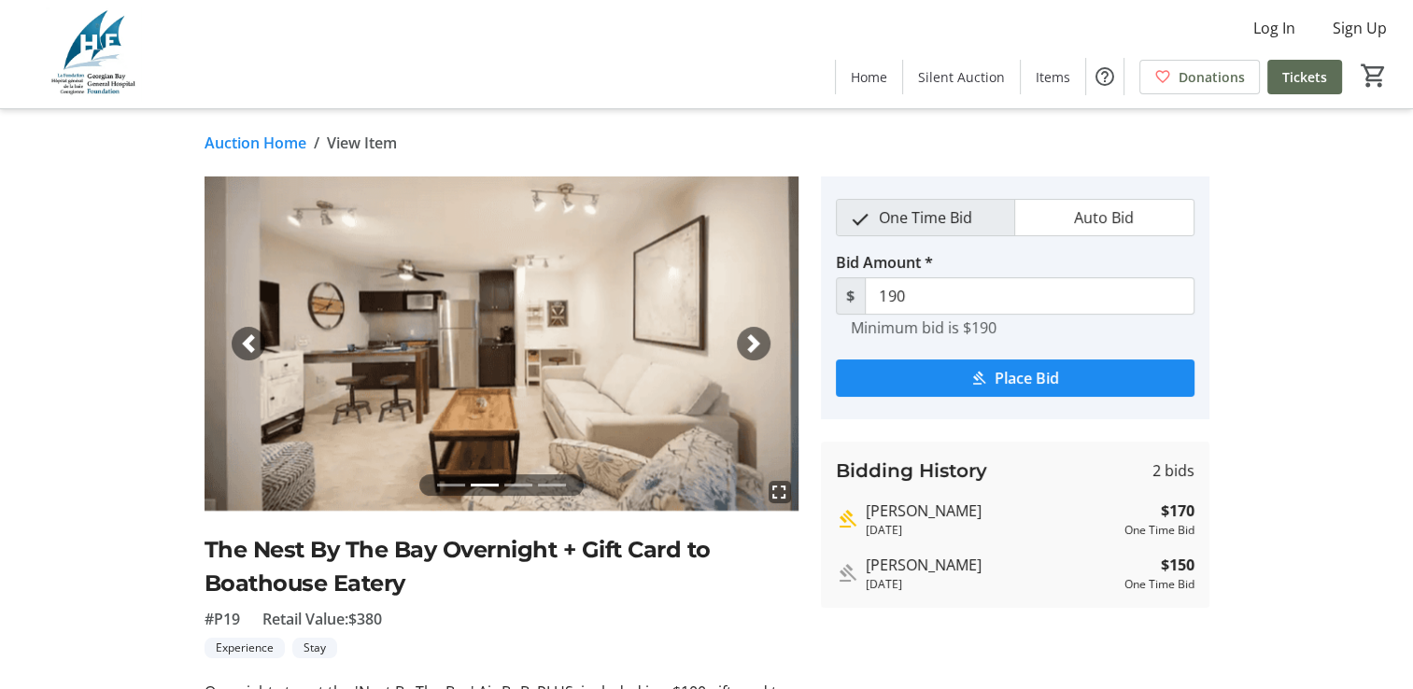
click at [744, 345] on span "button" at bounding box center [753, 343] width 19 height 19
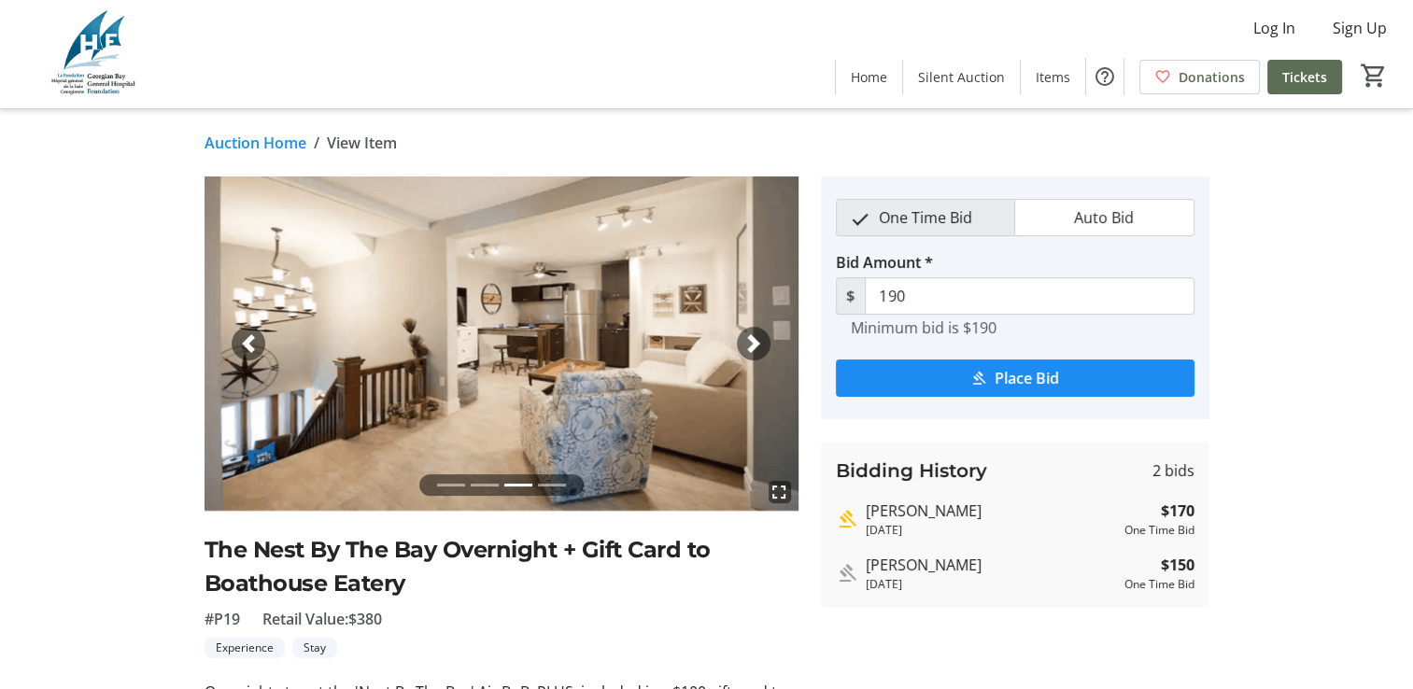
click at [744, 345] on span "button" at bounding box center [753, 343] width 19 height 19
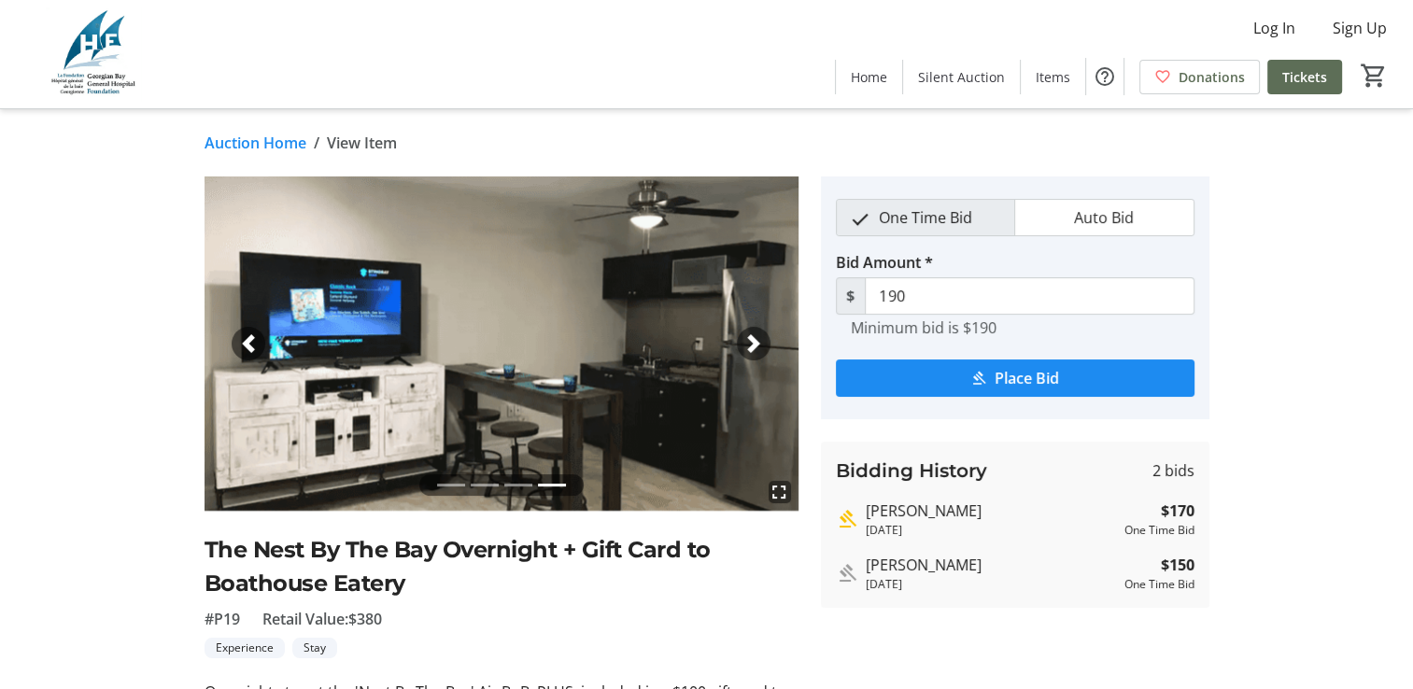
click at [744, 344] on span "button" at bounding box center [753, 343] width 19 height 19
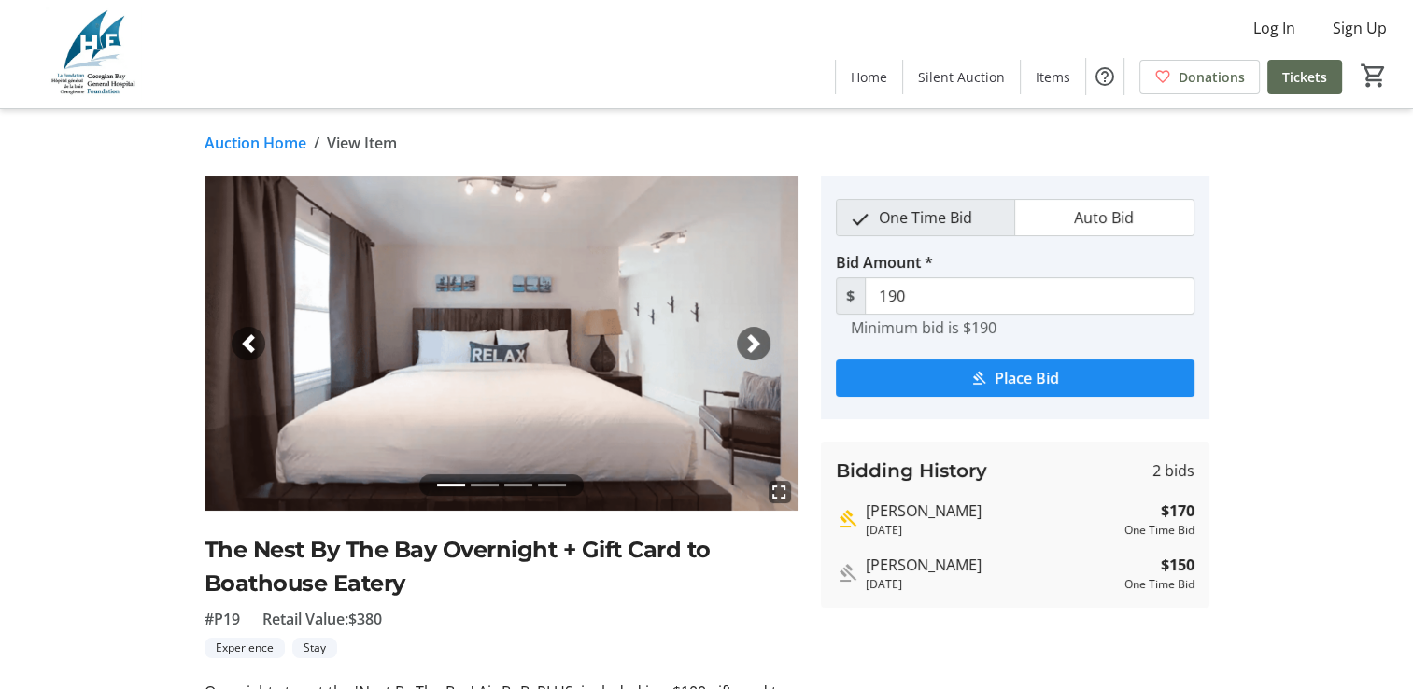
click at [744, 342] on span "button" at bounding box center [753, 343] width 19 height 19
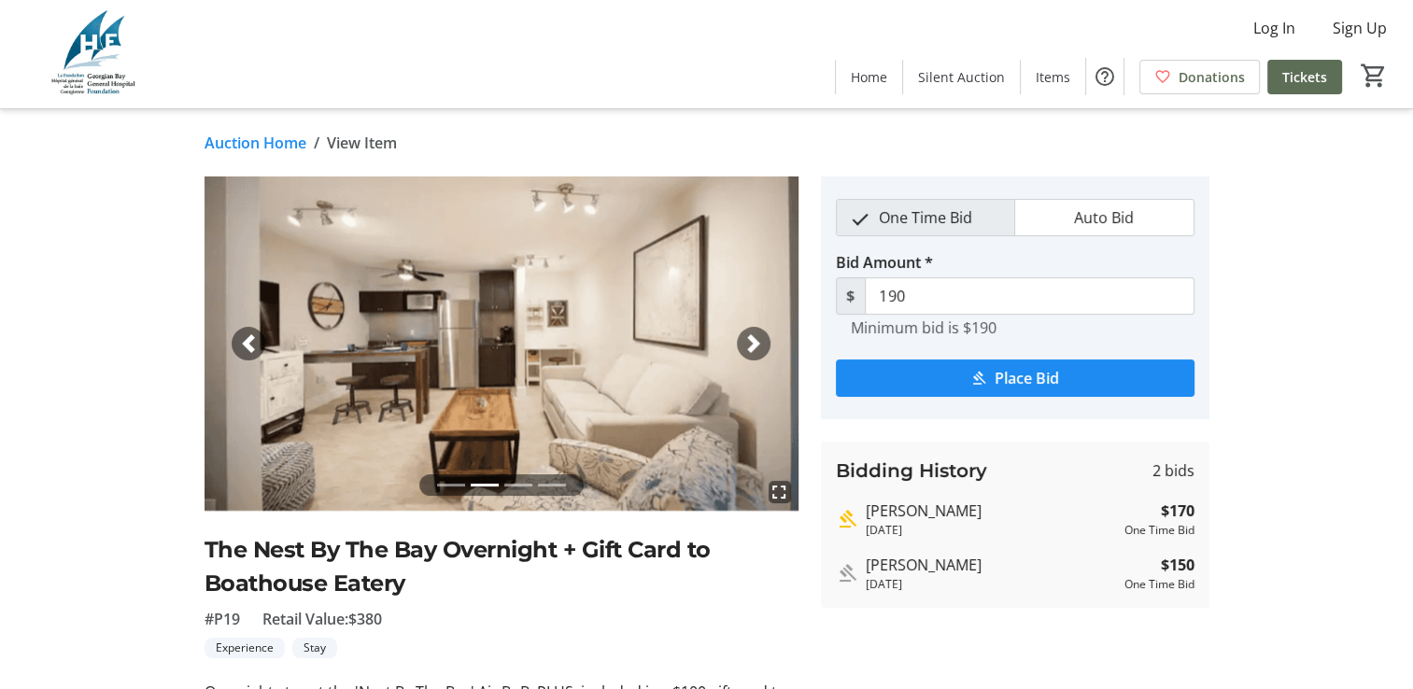
click at [744, 342] on span "button" at bounding box center [753, 343] width 19 height 19
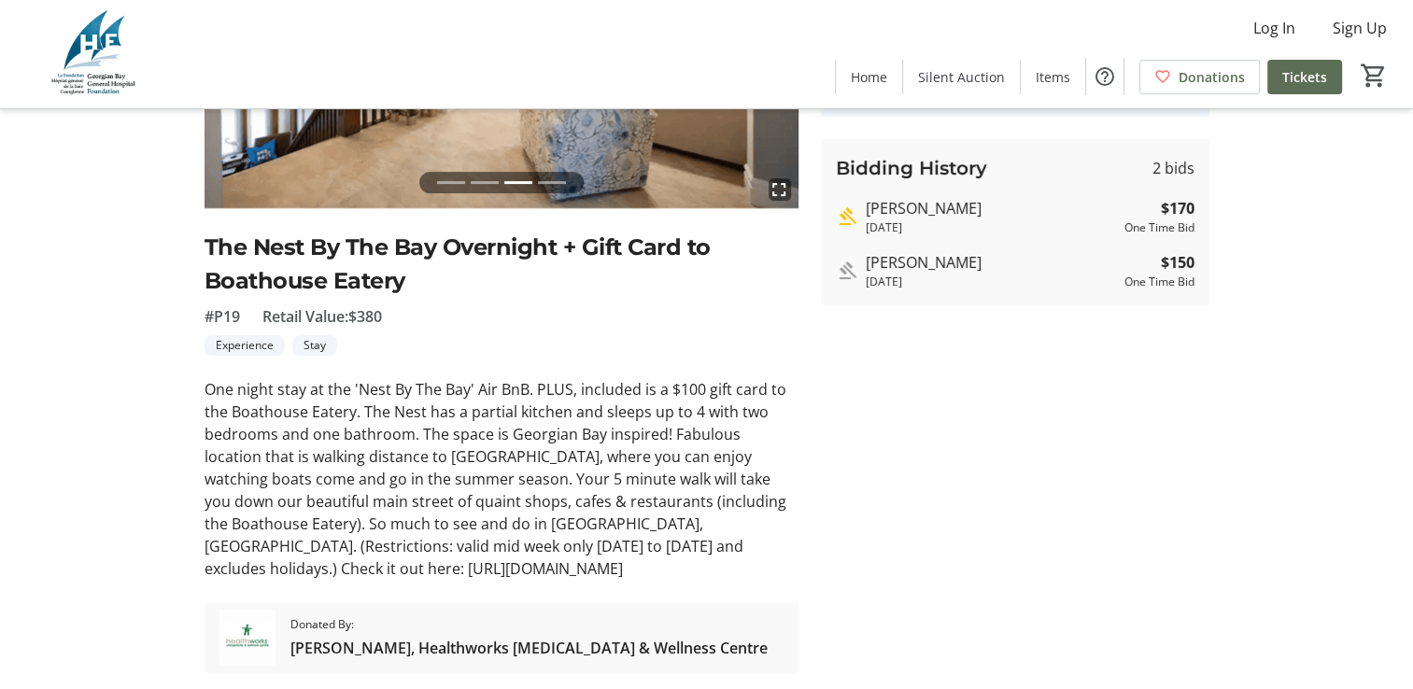
scroll to position [373, 0]
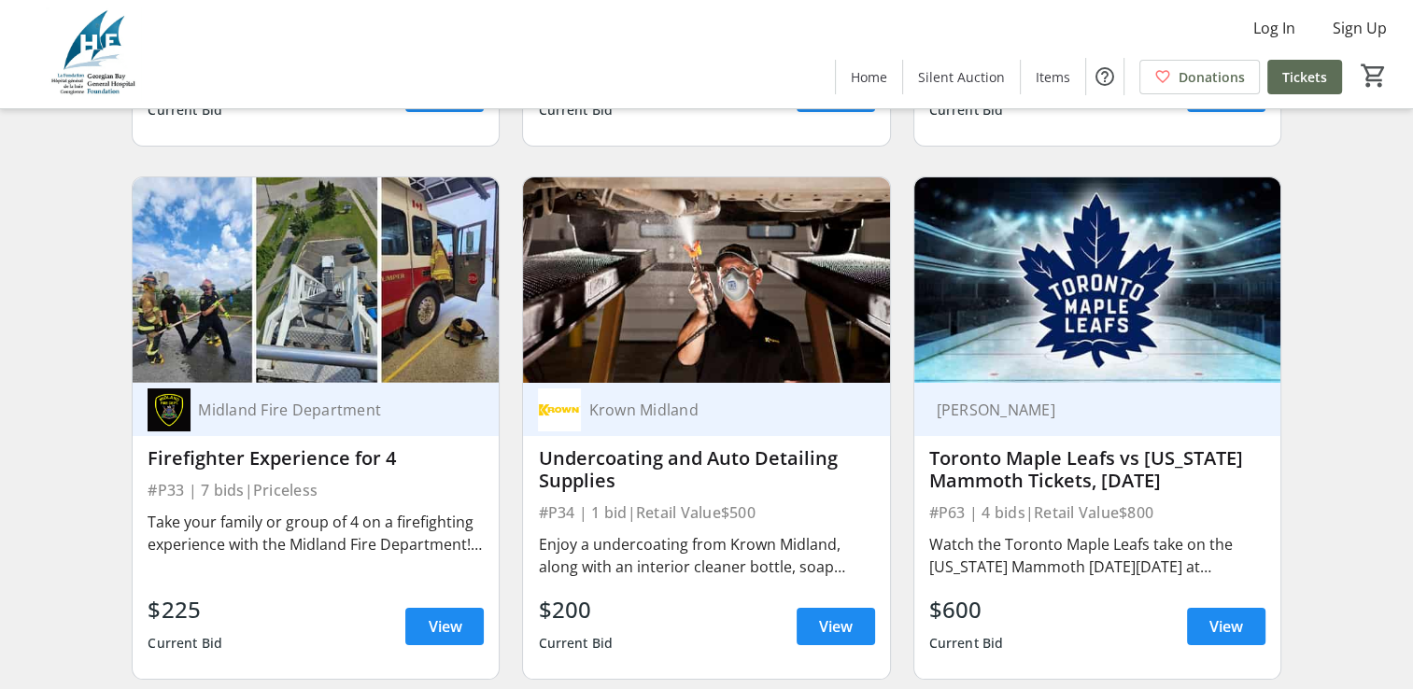
scroll to position [7189, 0]
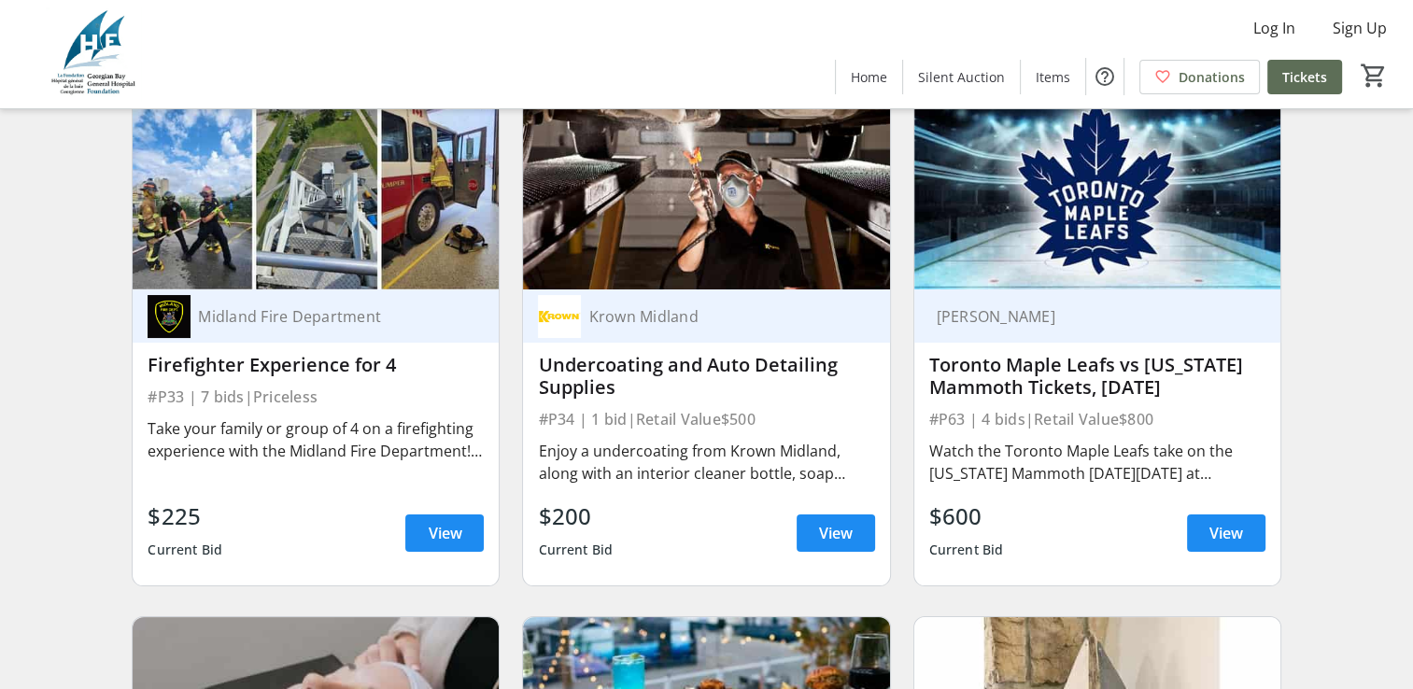
click at [1184, 545] on div "$600 Current Bid View" at bounding box center [1097, 533] width 336 height 67
click at [1209, 544] on span "View" at bounding box center [1226, 533] width 34 height 22
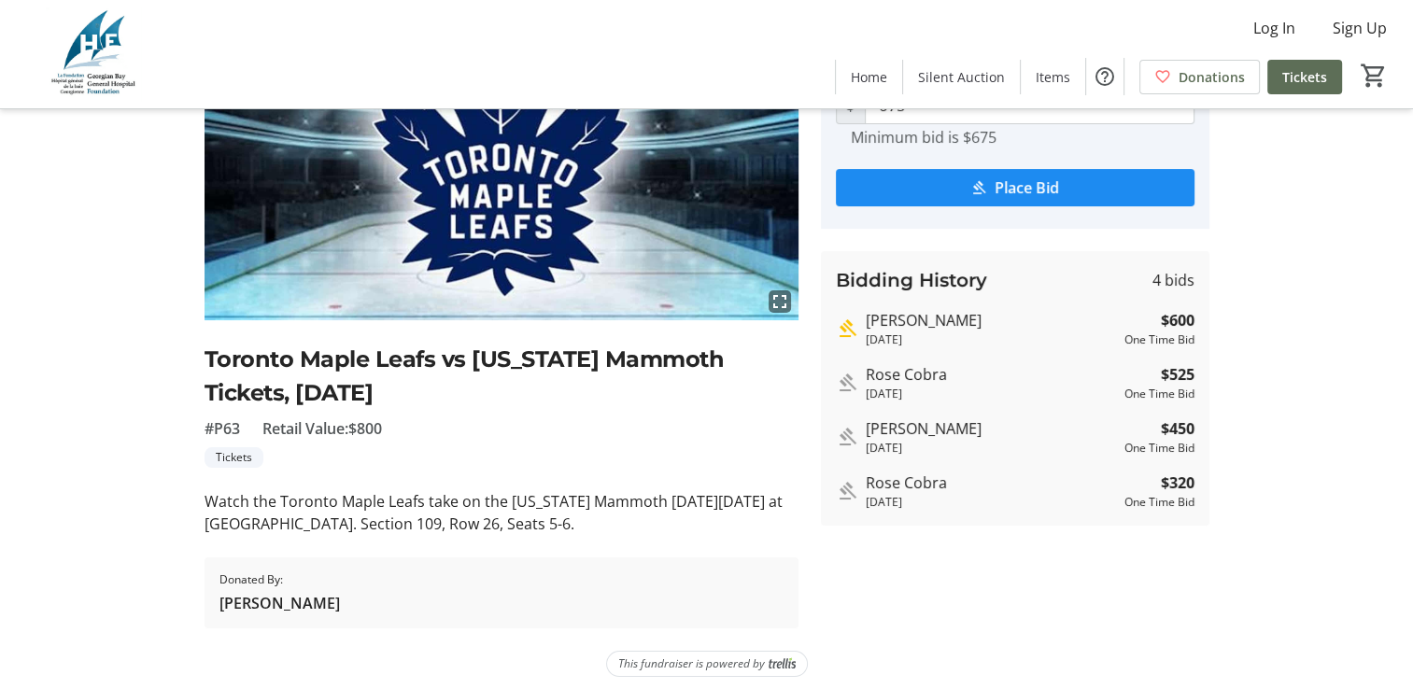
scroll to position [199, 0]
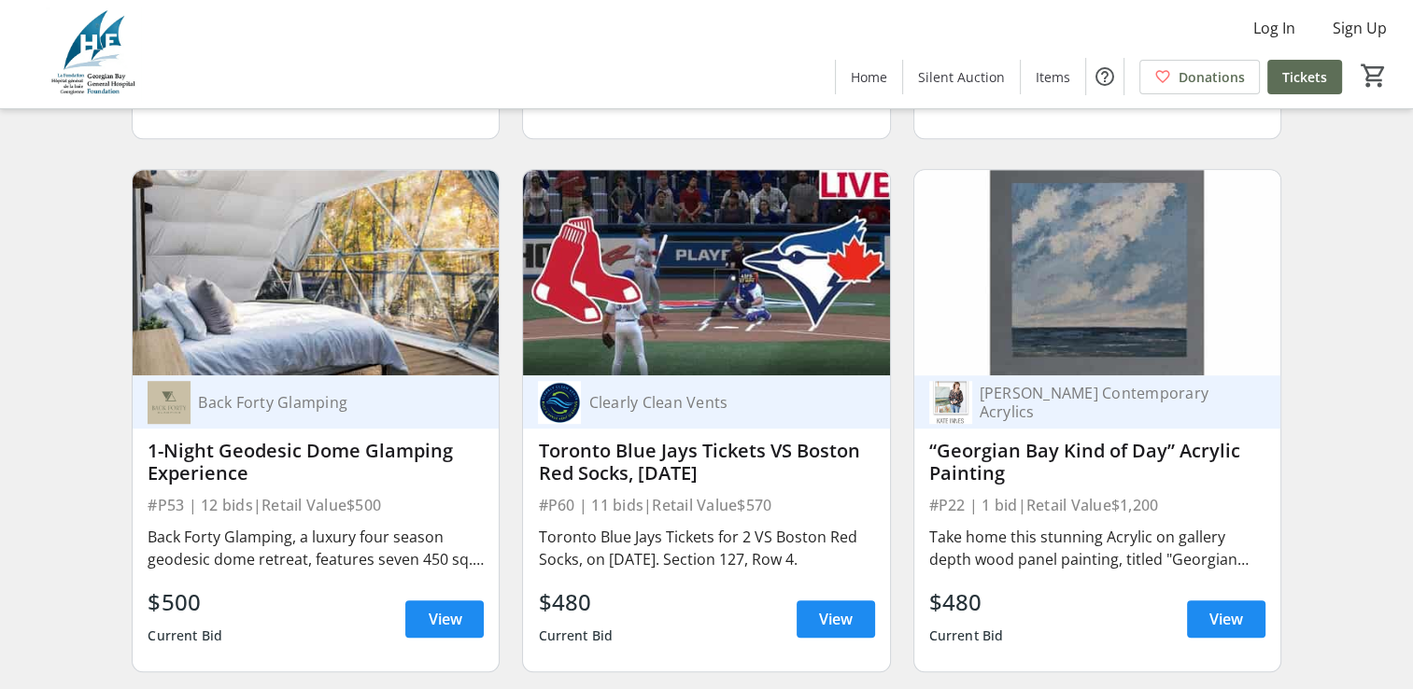
scroll to position [8216, 0]
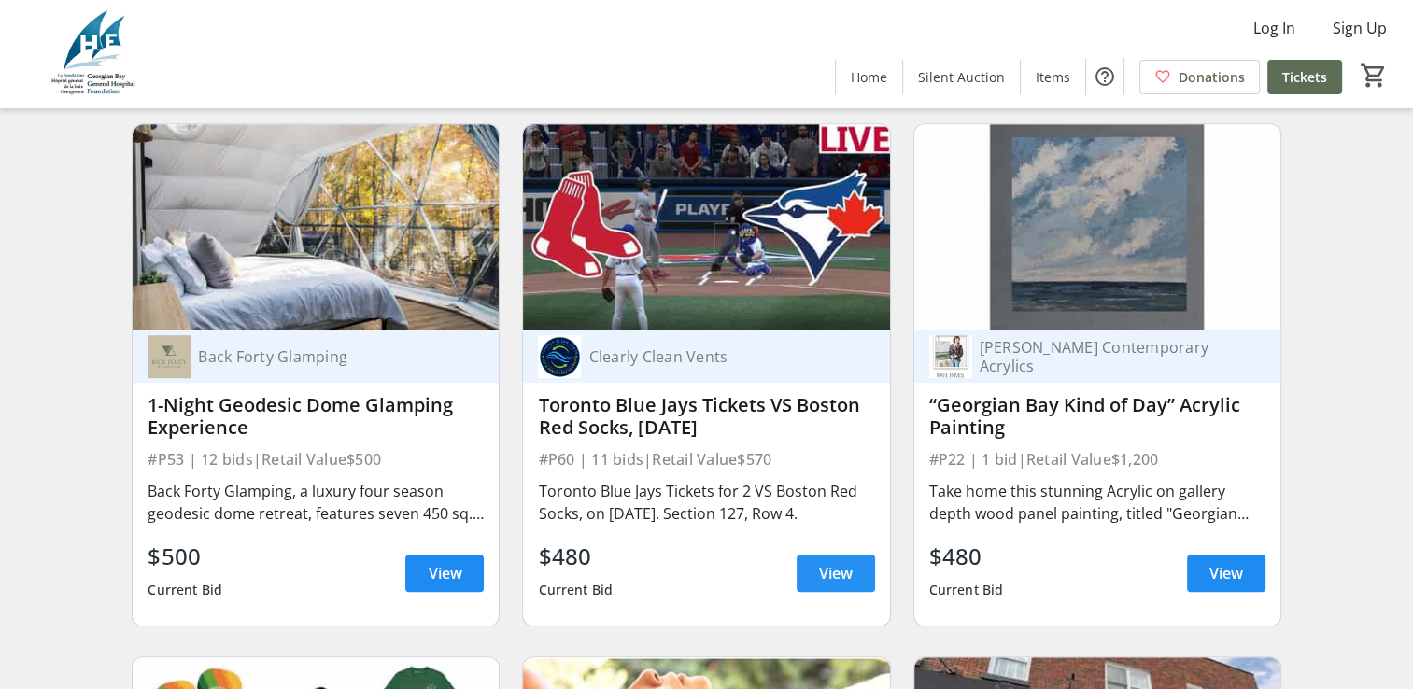
click at [840, 581] on span "View" at bounding box center [836, 573] width 34 height 22
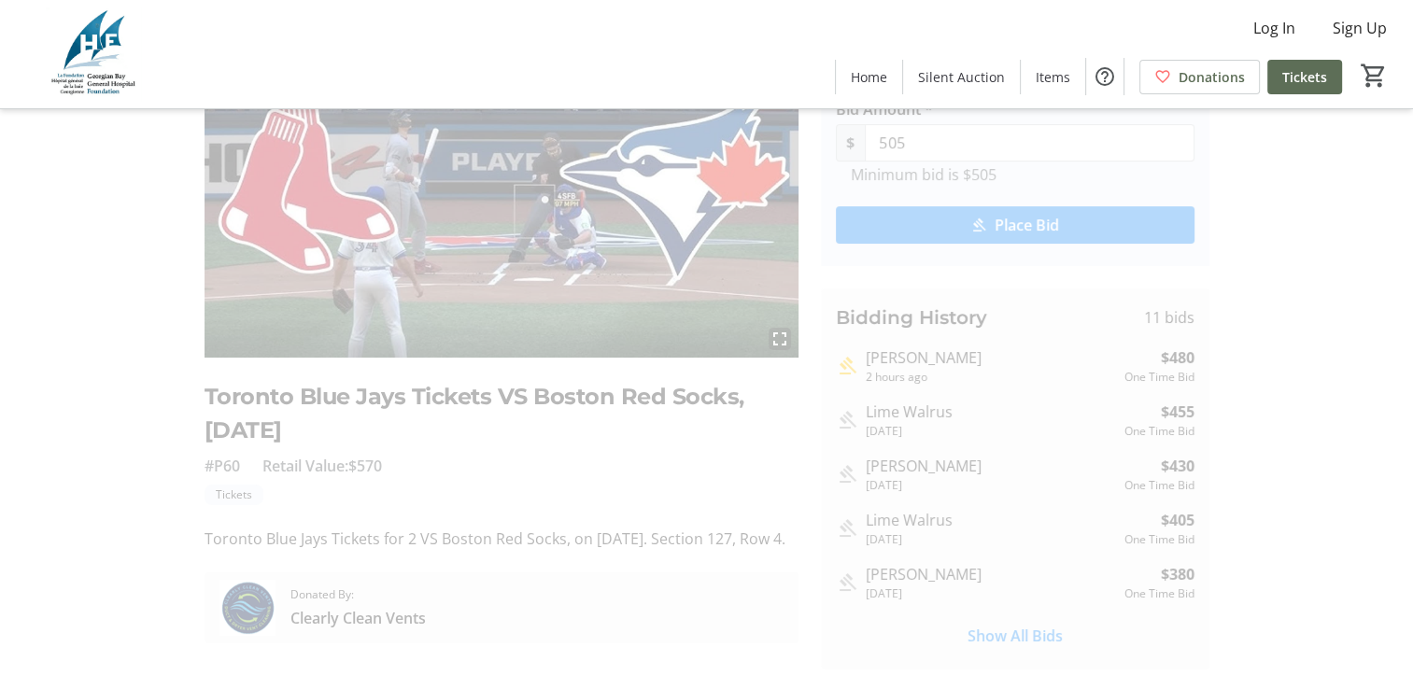
scroll to position [203, 0]
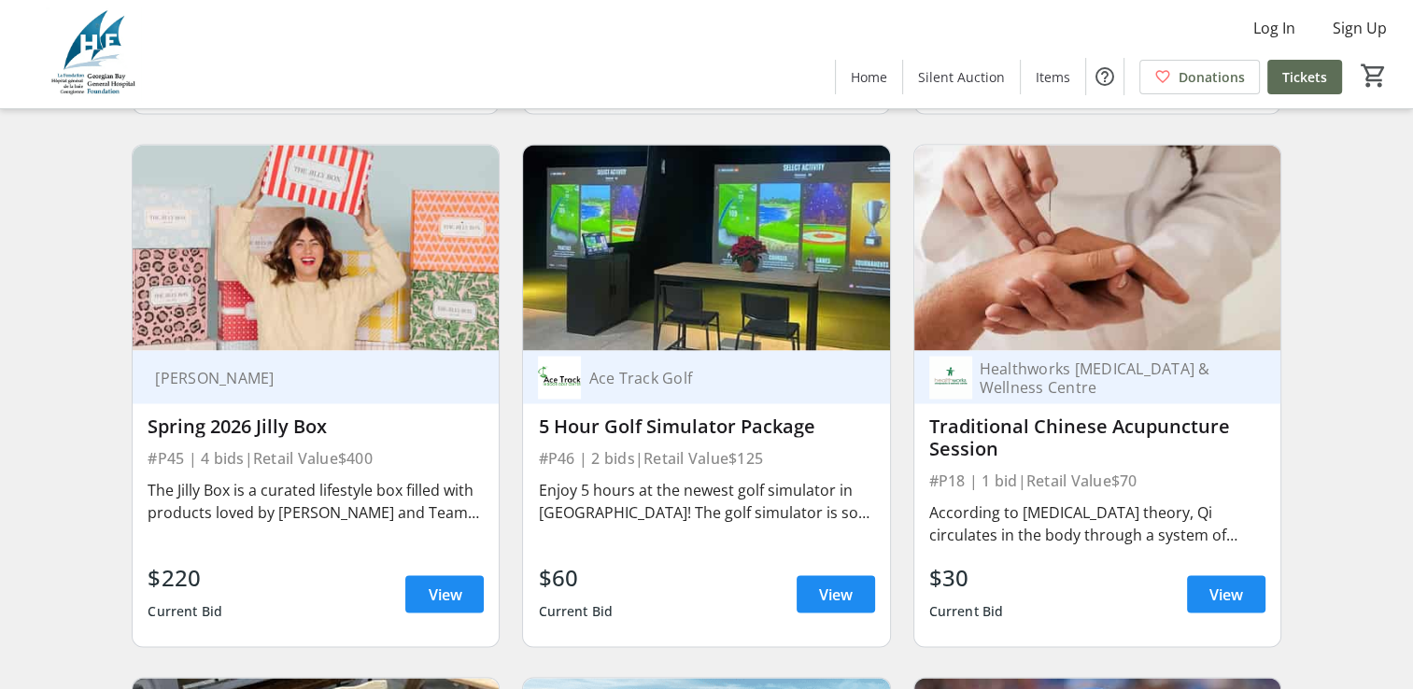
scroll to position [10364, 0]
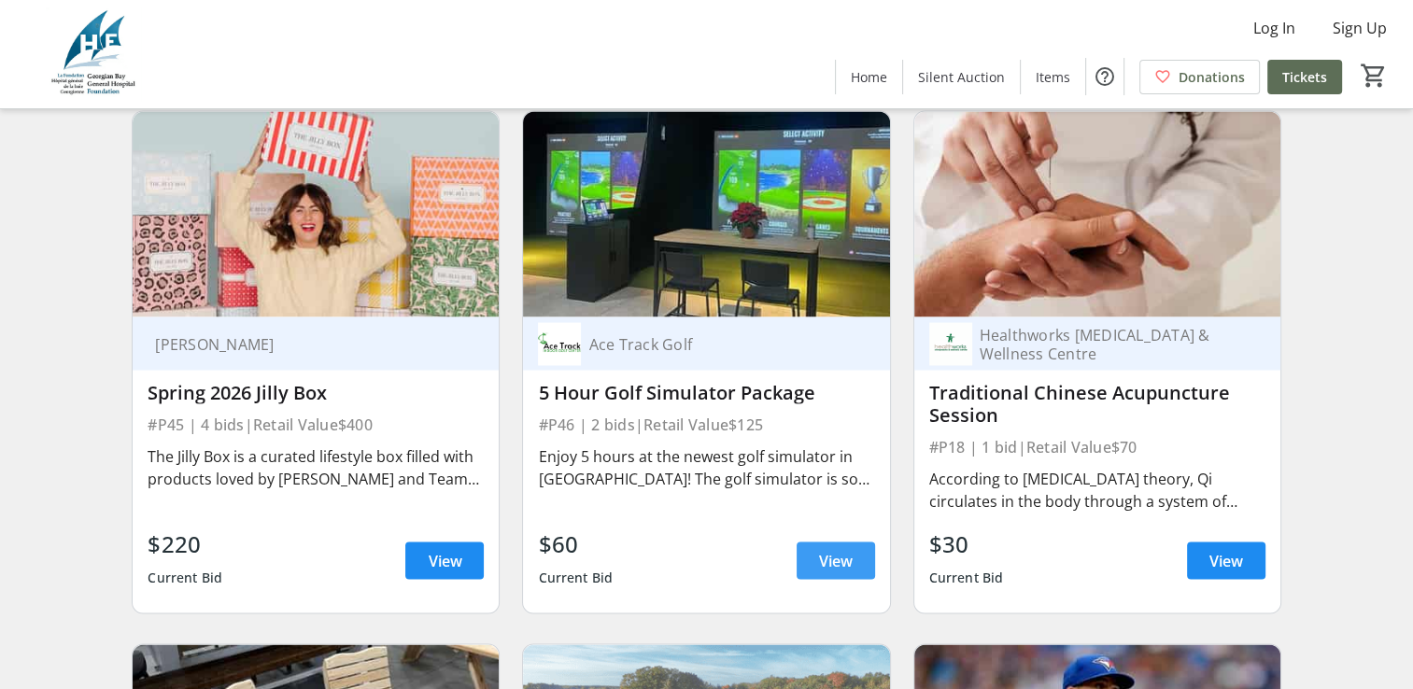
click at [835, 571] on span "View" at bounding box center [836, 560] width 34 height 22
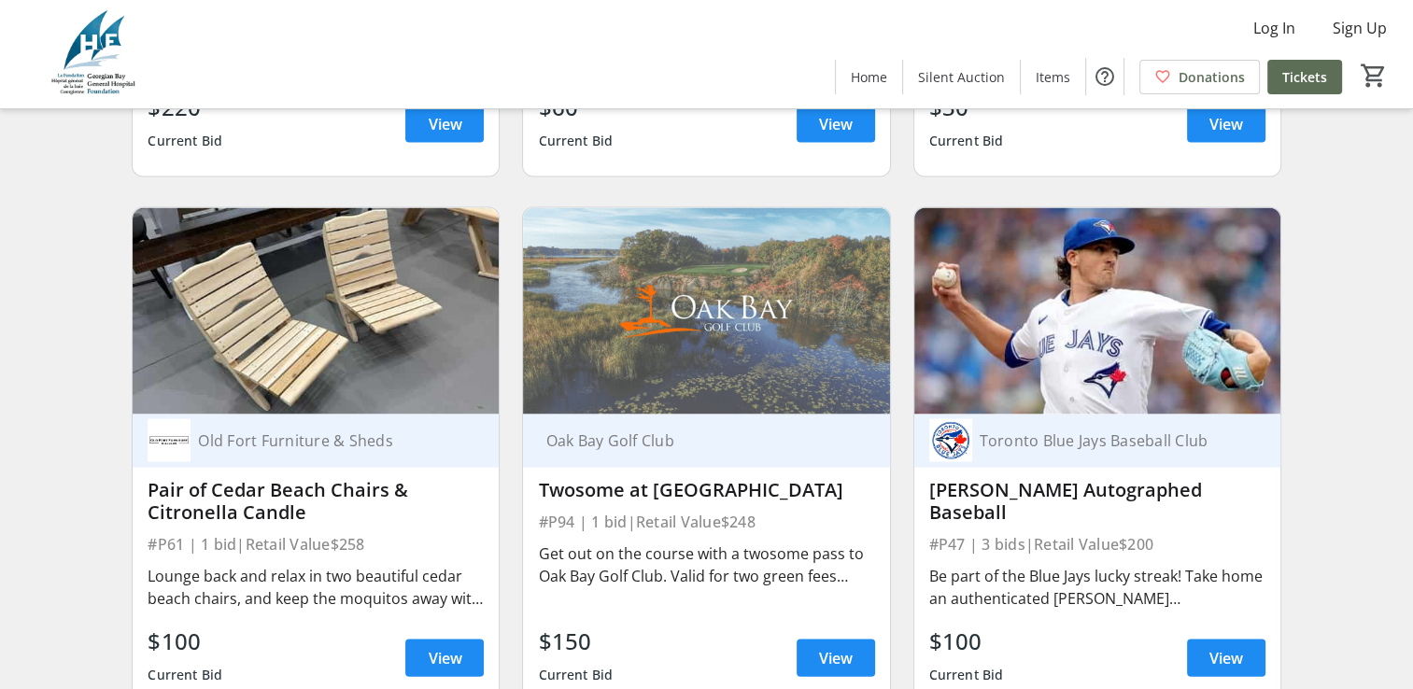
scroll to position [10831, 0]
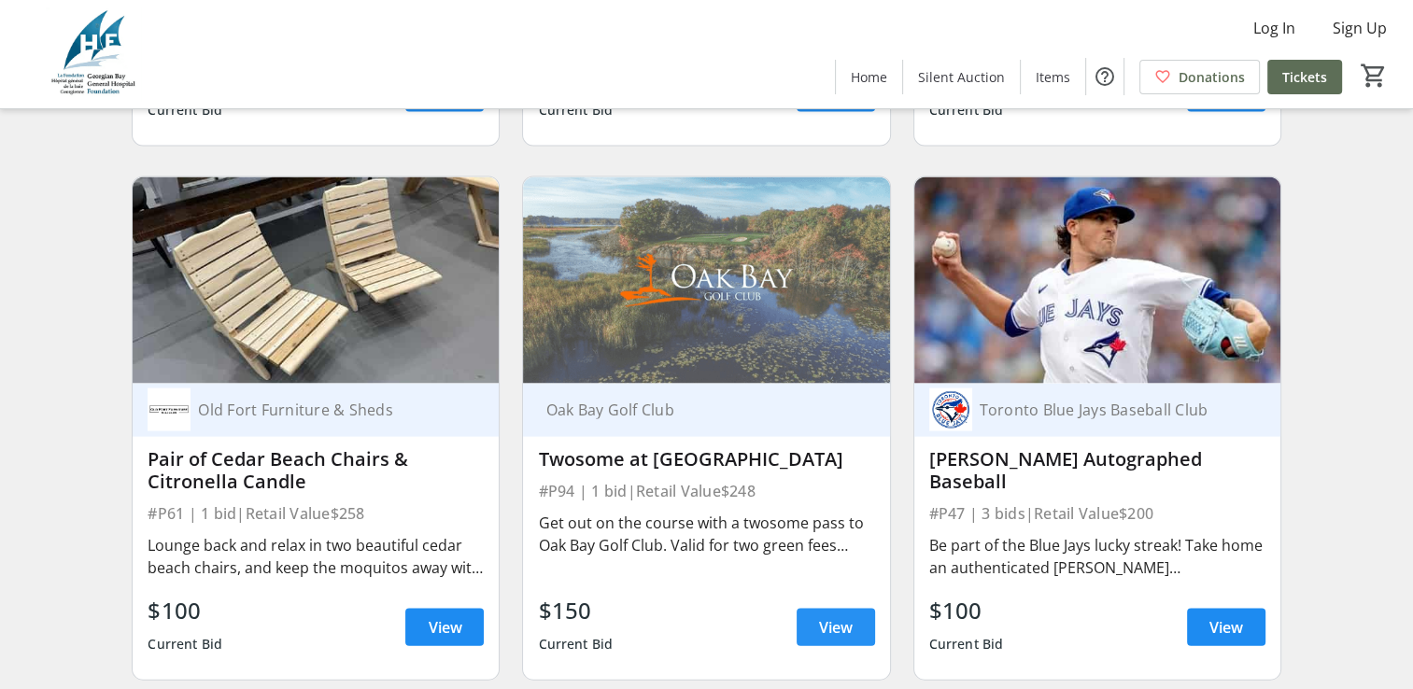
click at [824, 635] on span "View" at bounding box center [836, 627] width 34 height 22
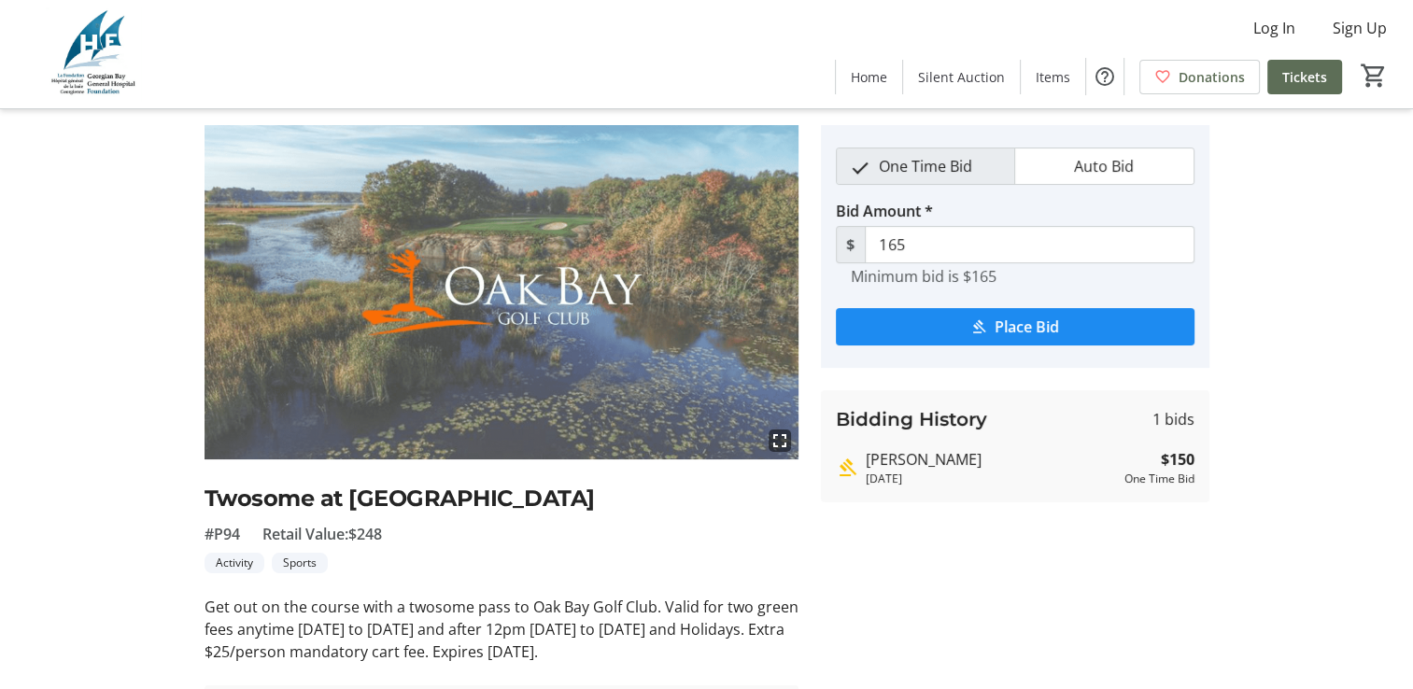
scroll to position [187, 0]
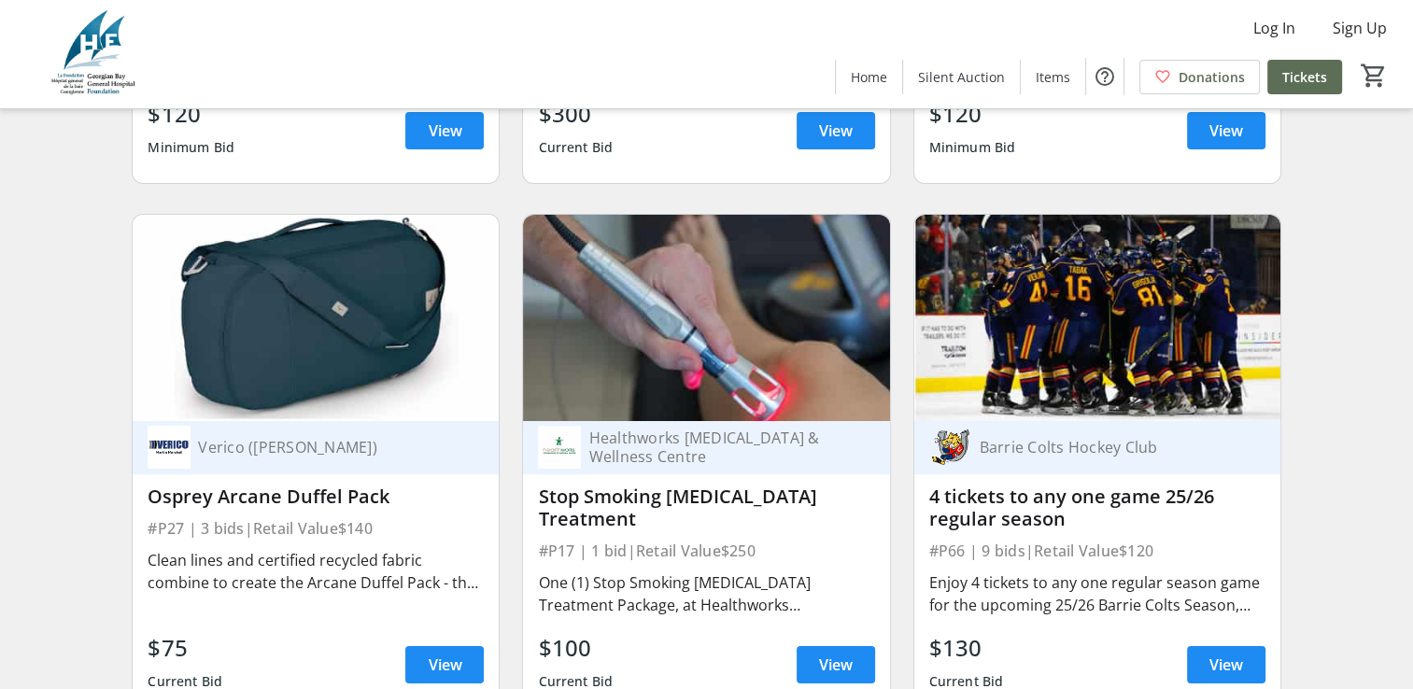
scroll to position [14005, 0]
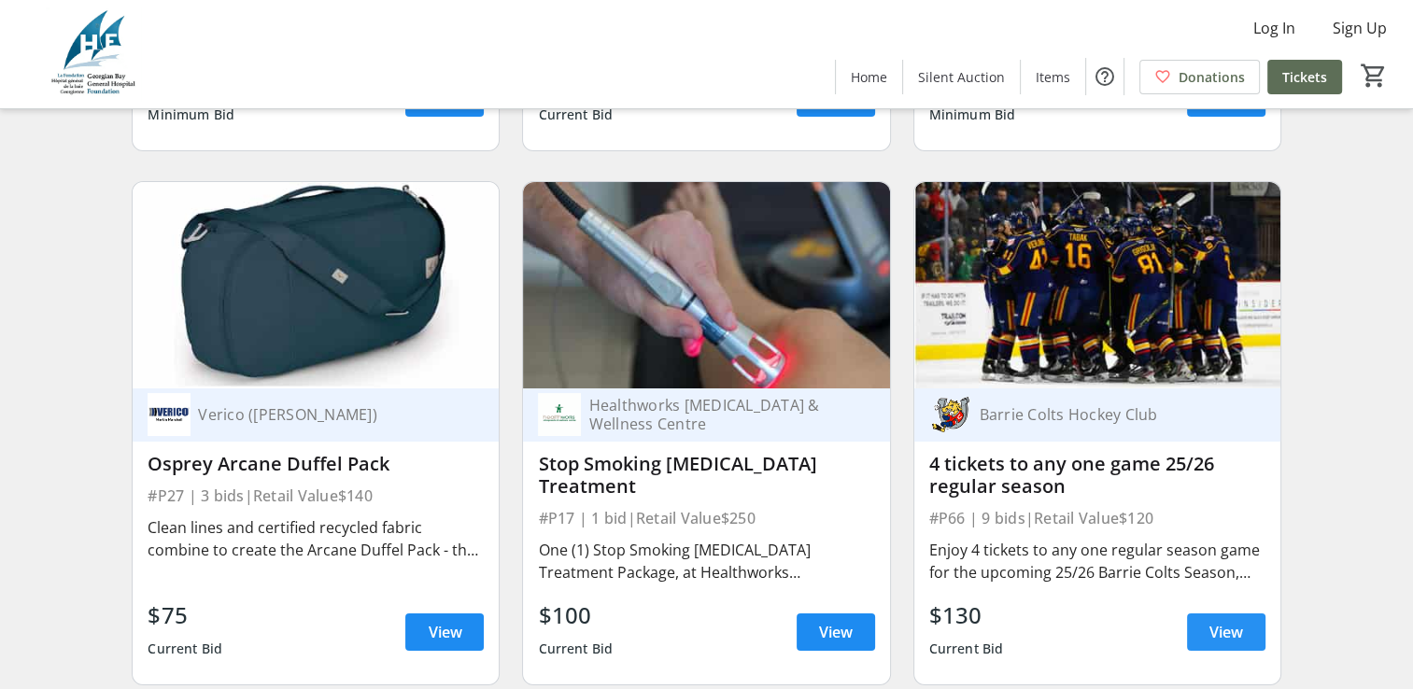
click at [1219, 639] on span "View" at bounding box center [1226, 632] width 34 height 22
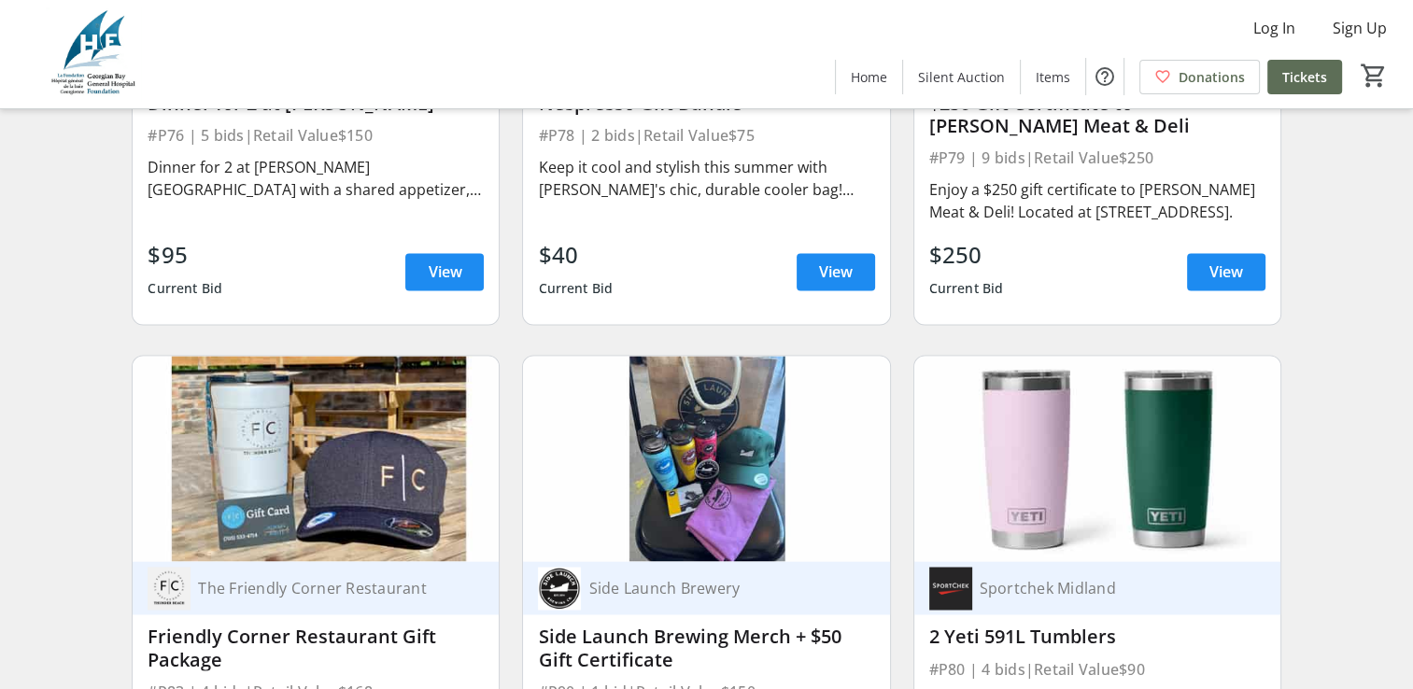
scroll to position [16993, 0]
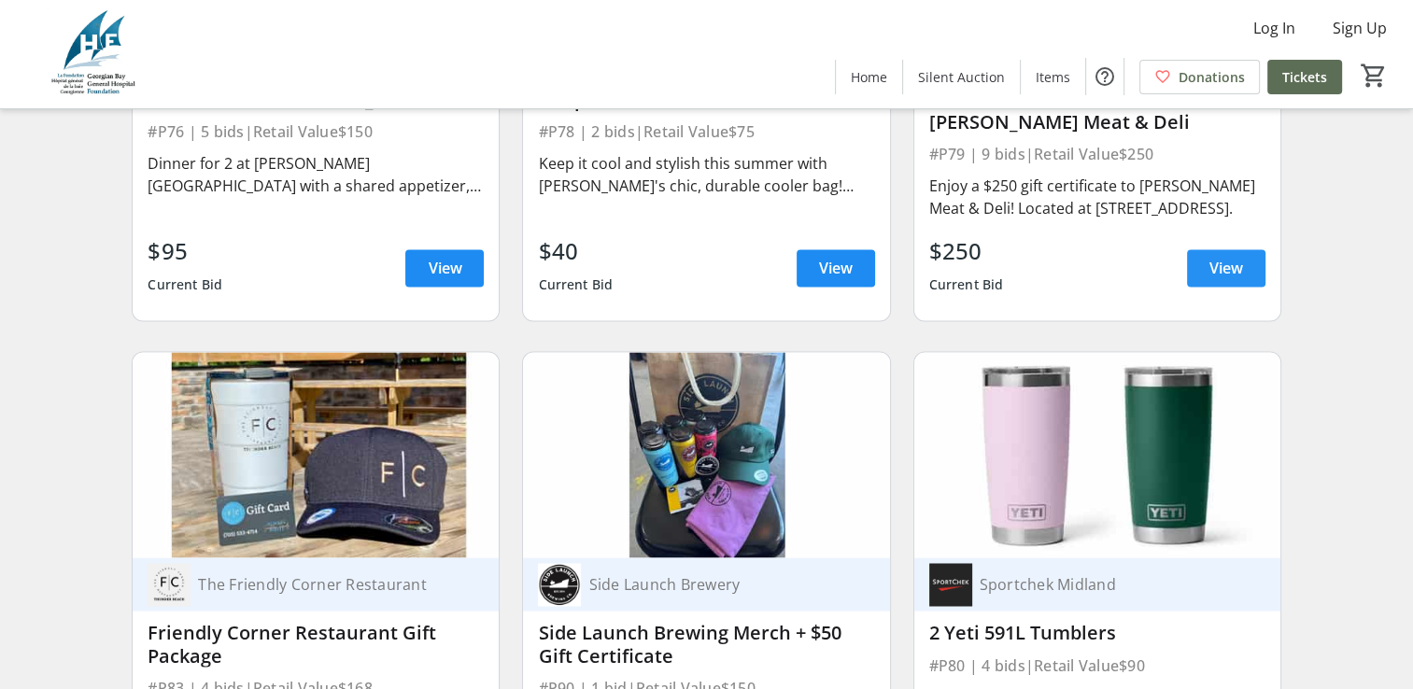
click at [1213, 279] on span "View" at bounding box center [1226, 268] width 34 height 22
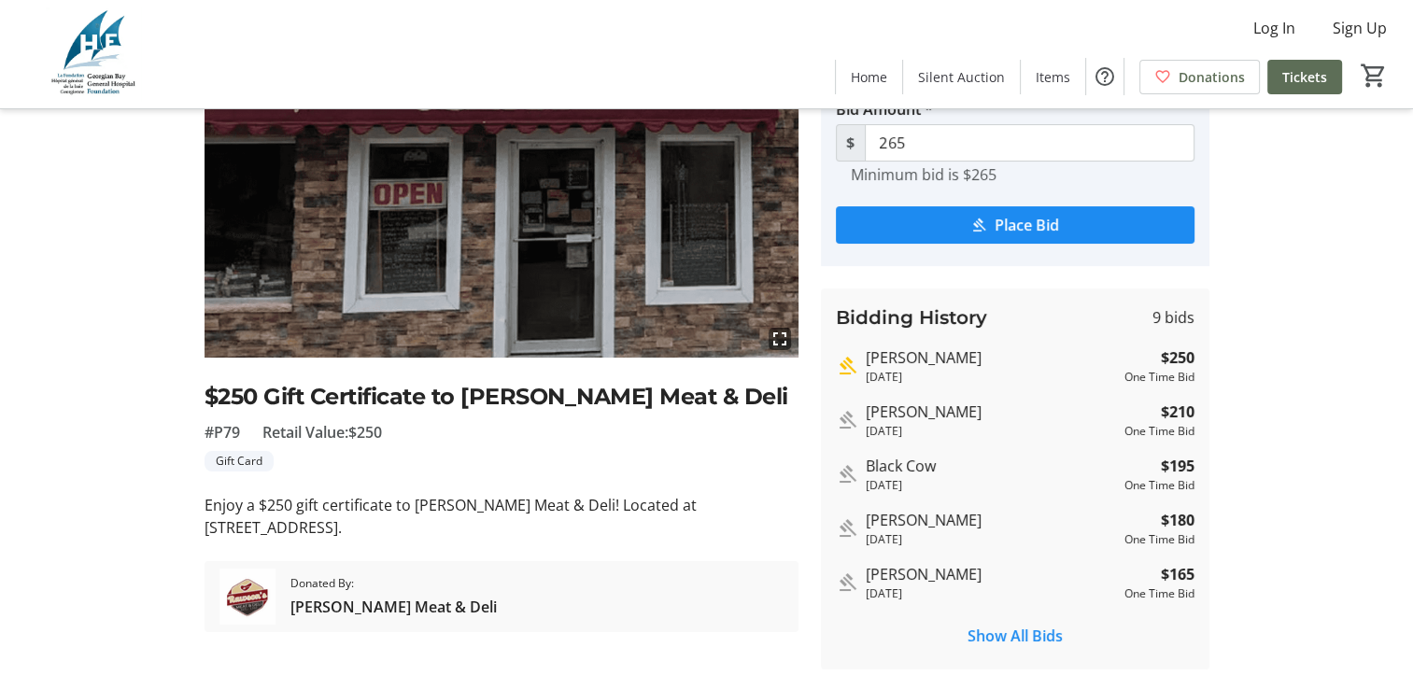
scroll to position [203, 0]
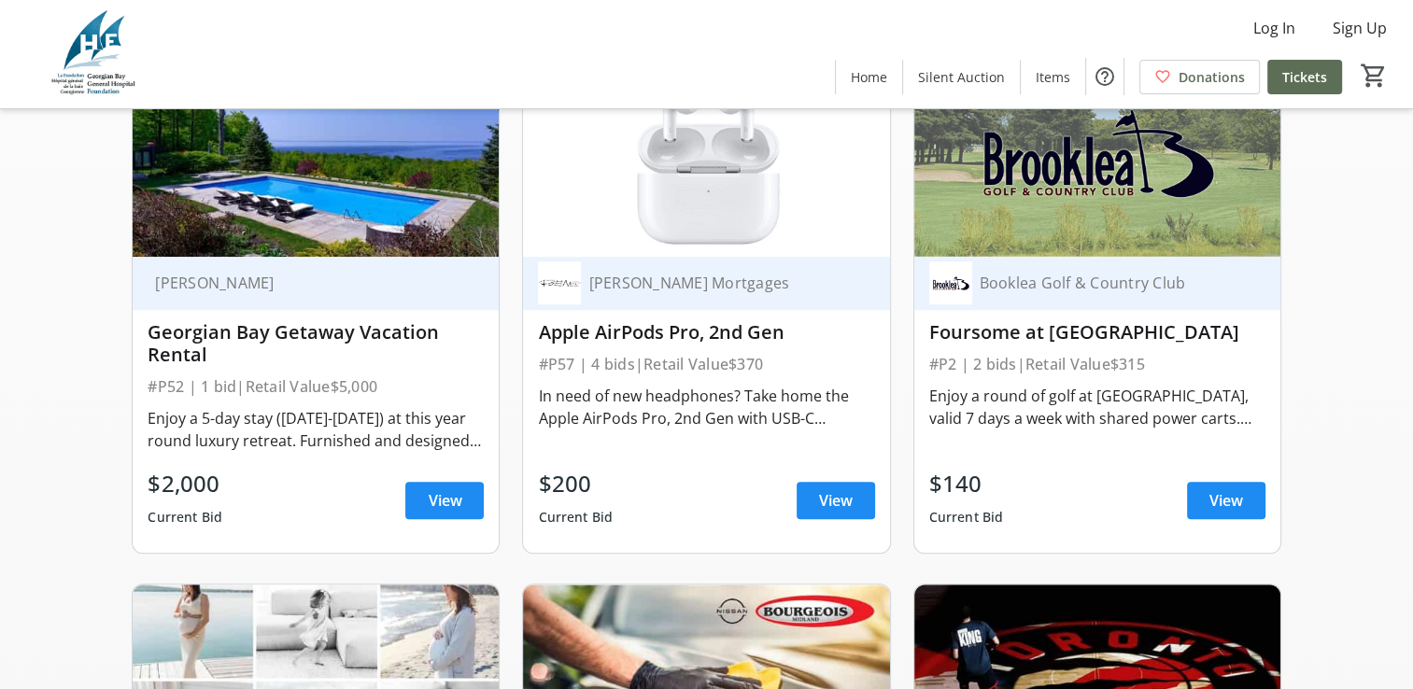
scroll to position [1331, 0]
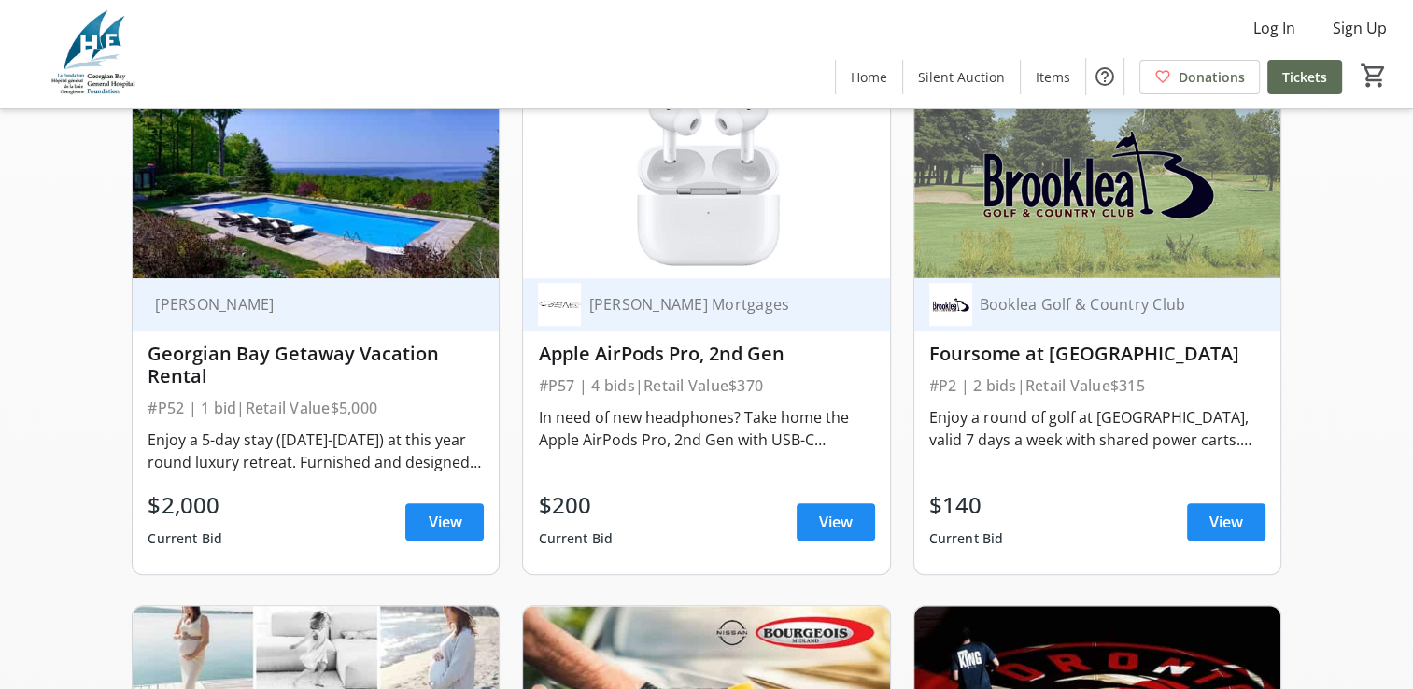
click at [1218, 531] on span "View" at bounding box center [1226, 522] width 34 height 22
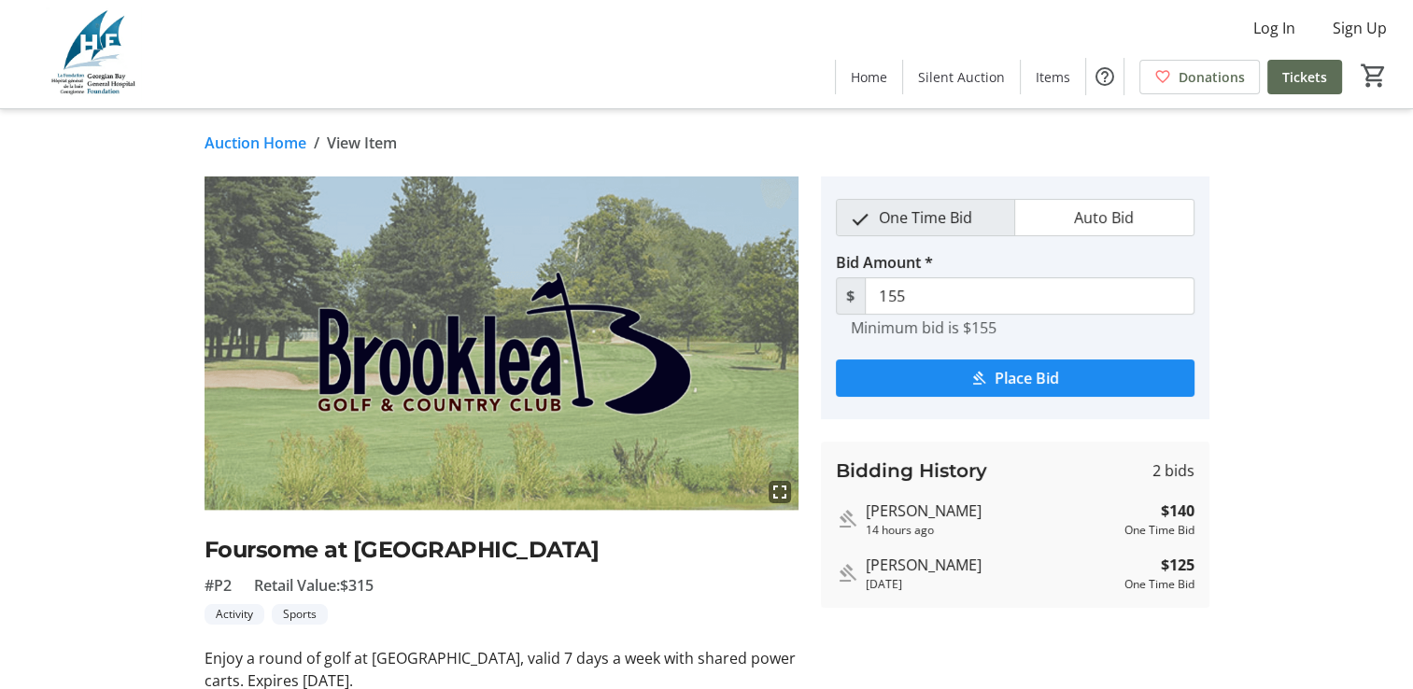
type input "170"
